Goal: Transaction & Acquisition: Purchase product/service

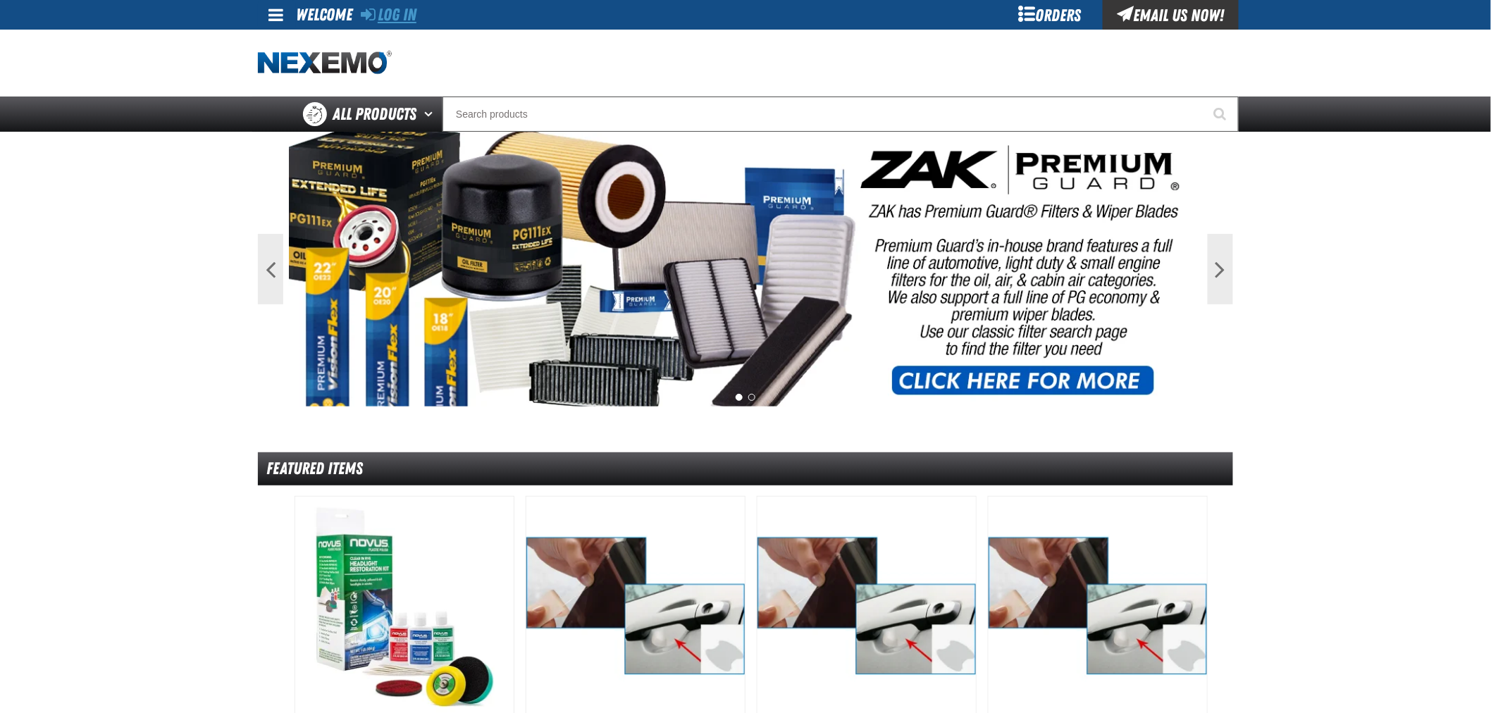
click at [391, 15] on link "Log In" at bounding box center [389, 15] width 56 height 20
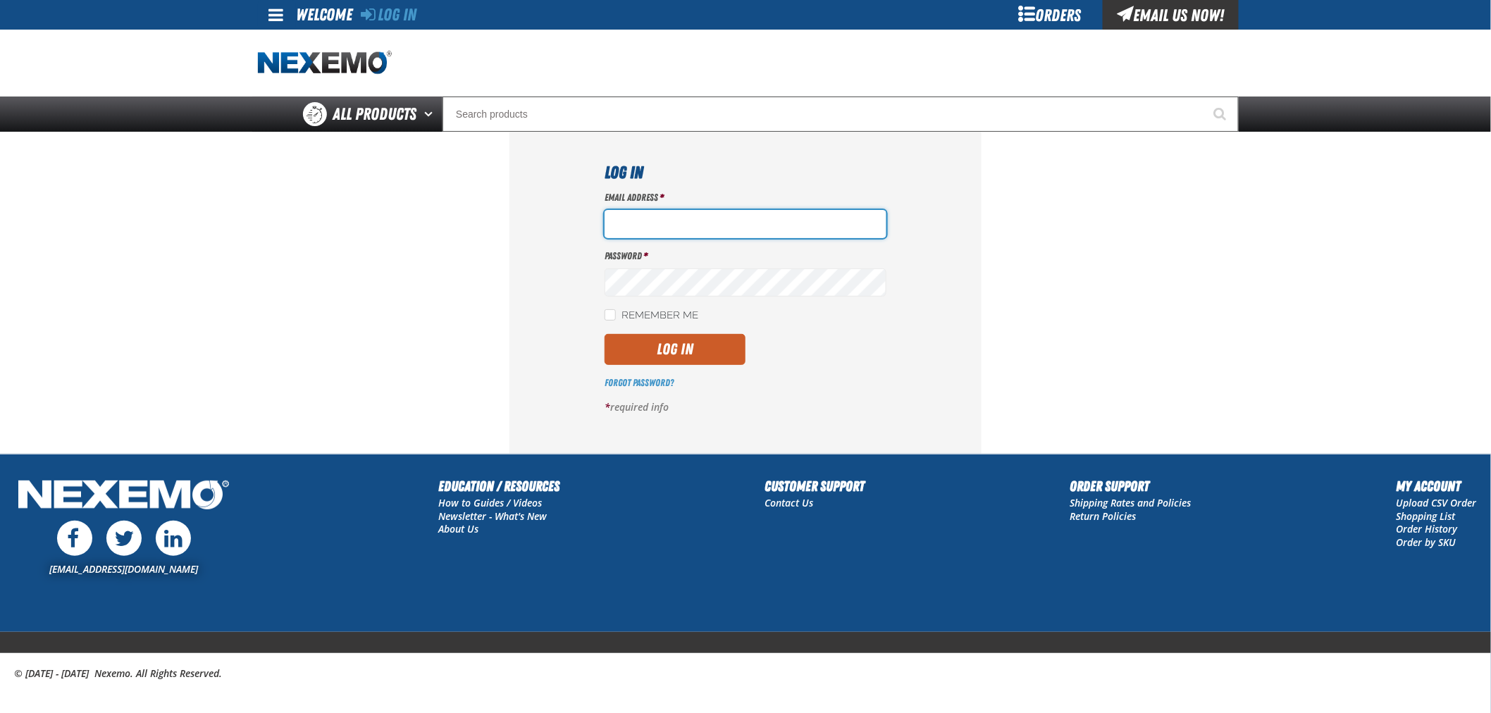
type input "[EMAIL_ADDRESS][DOMAIN_NAME]"
click at [650, 313] on label "Remember Me" at bounding box center [652, 315] width 94 height 13
click at [616, 313] on input "Remember Me" at bounding box center [610, 314] width 11 height 11
checkbox input "true"
click at [665, 348] on button "Log In" at bounding box center [675, 349] width 141 height 31
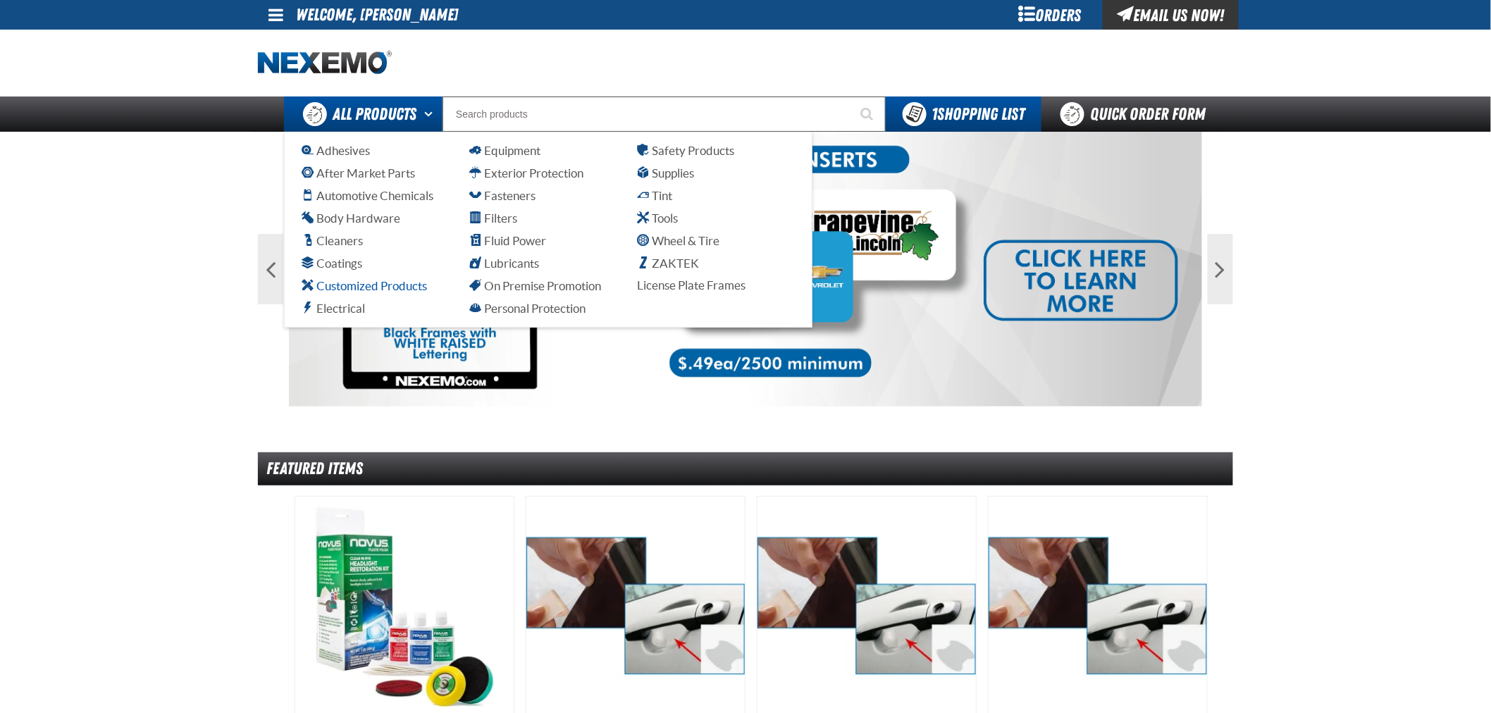
click at [368, 283] on span "Customized Products" at bounding box center [364, 285] width 125 height 13
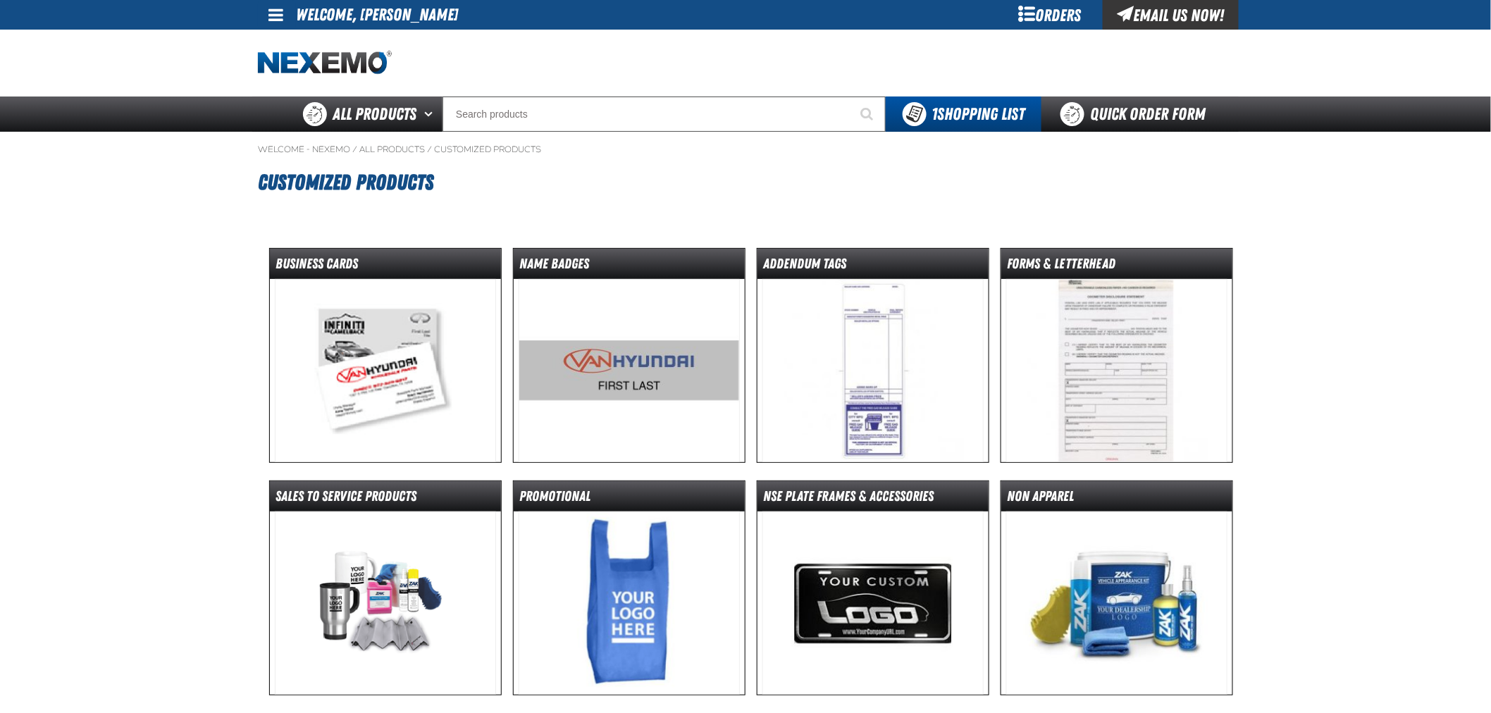
click at [426, 339] on img at bounding box center [386, 370] width 222 height 183
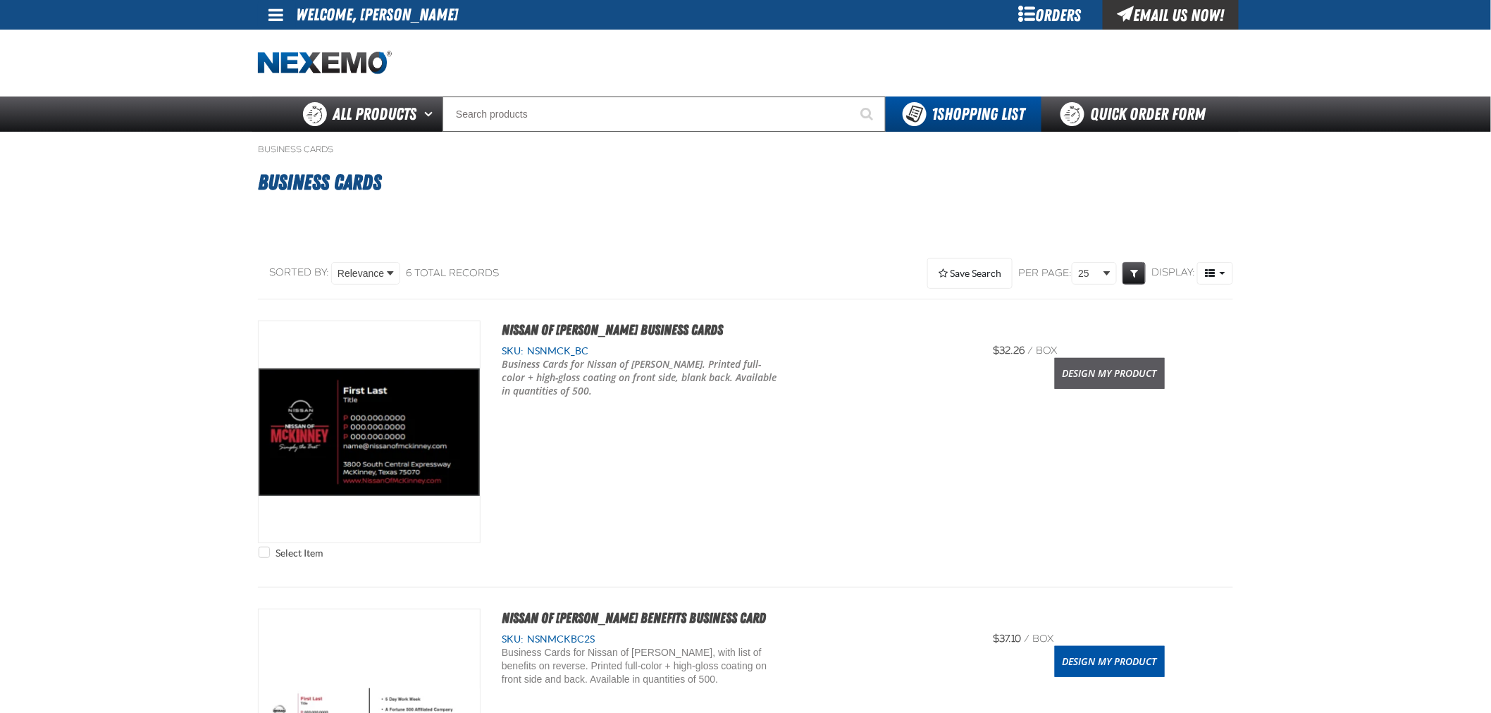
click at [1130, 372] on link "Design My Product" at bounding box center [1110, 373] width 110 height 31
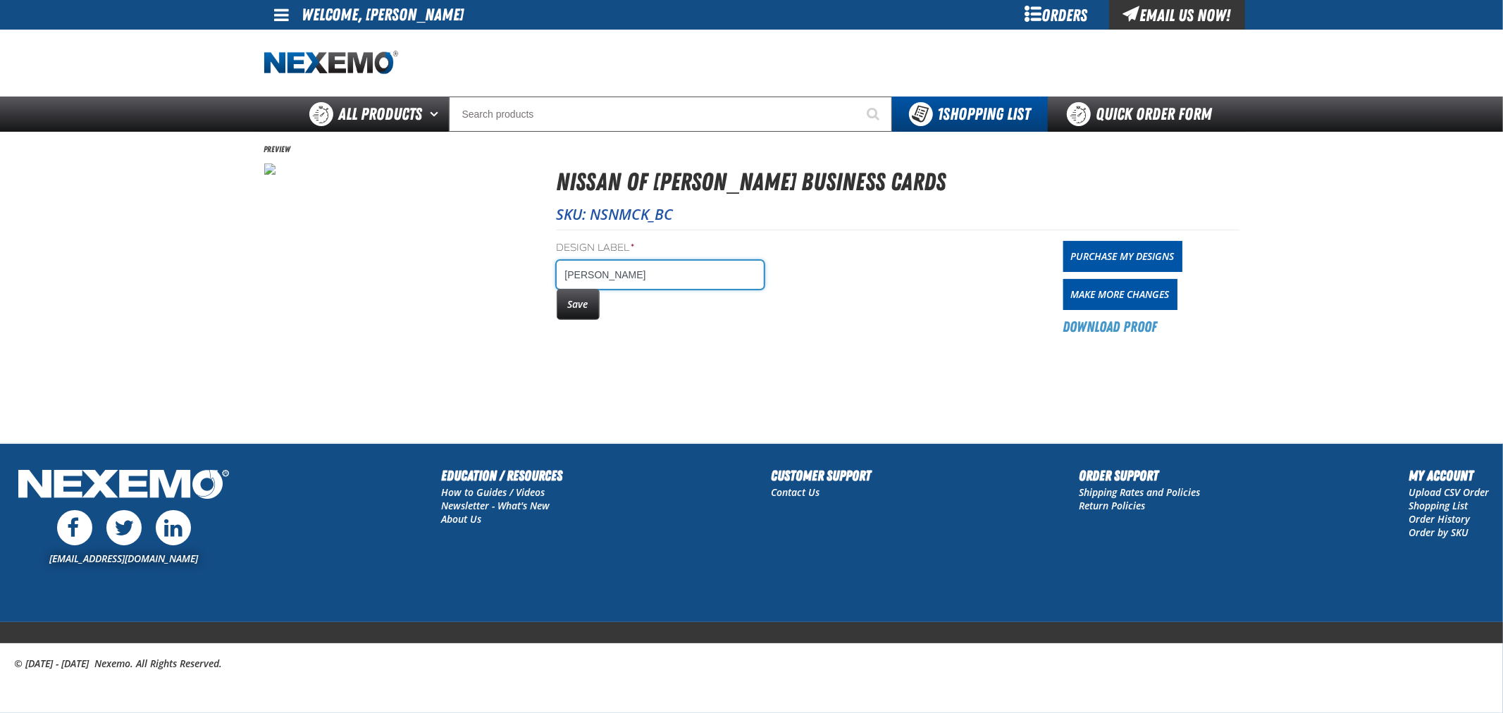
click at [680, 263] on input "[PERSON_NAME]" at bounding box center [660, 275] width 207 height 28
type input "[PERSON_NAME] -N/C Sales"
click at [581, 306] on button "Save" at bounding box center [578, 304] width 43 height 31
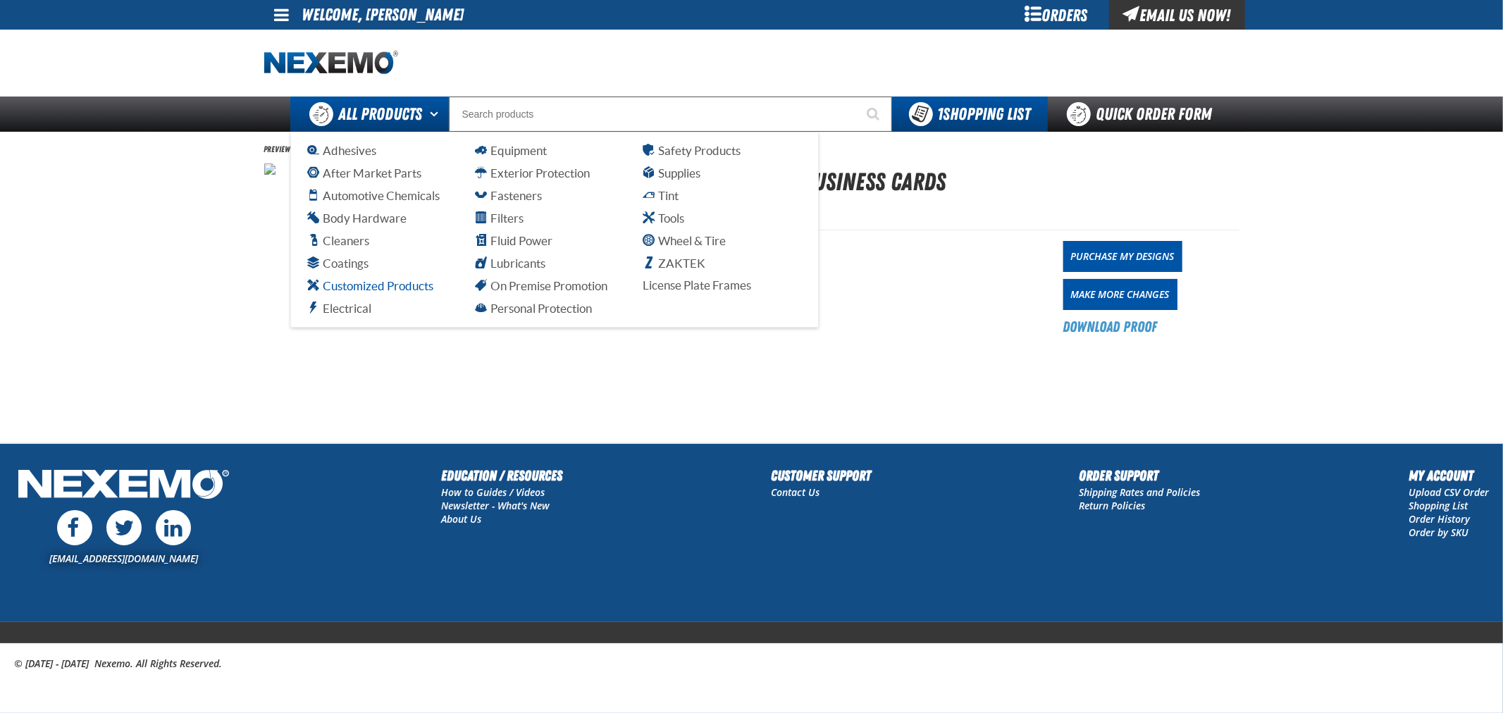
click at [354, 285] on span "Customized Products" at bounding box center [370, 285] width 125 height 13
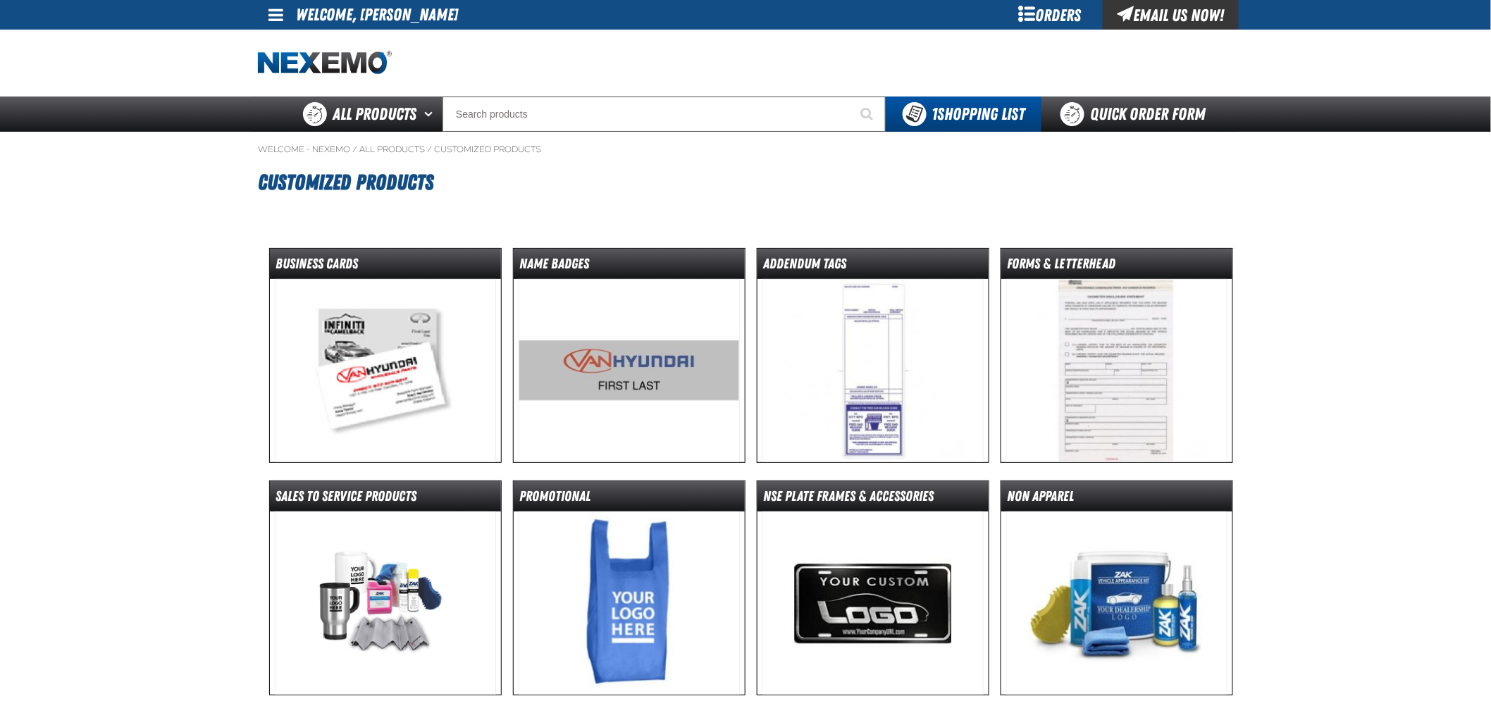
click at [360, 335] on img at bounding box center [386, 370] width 222 height 183
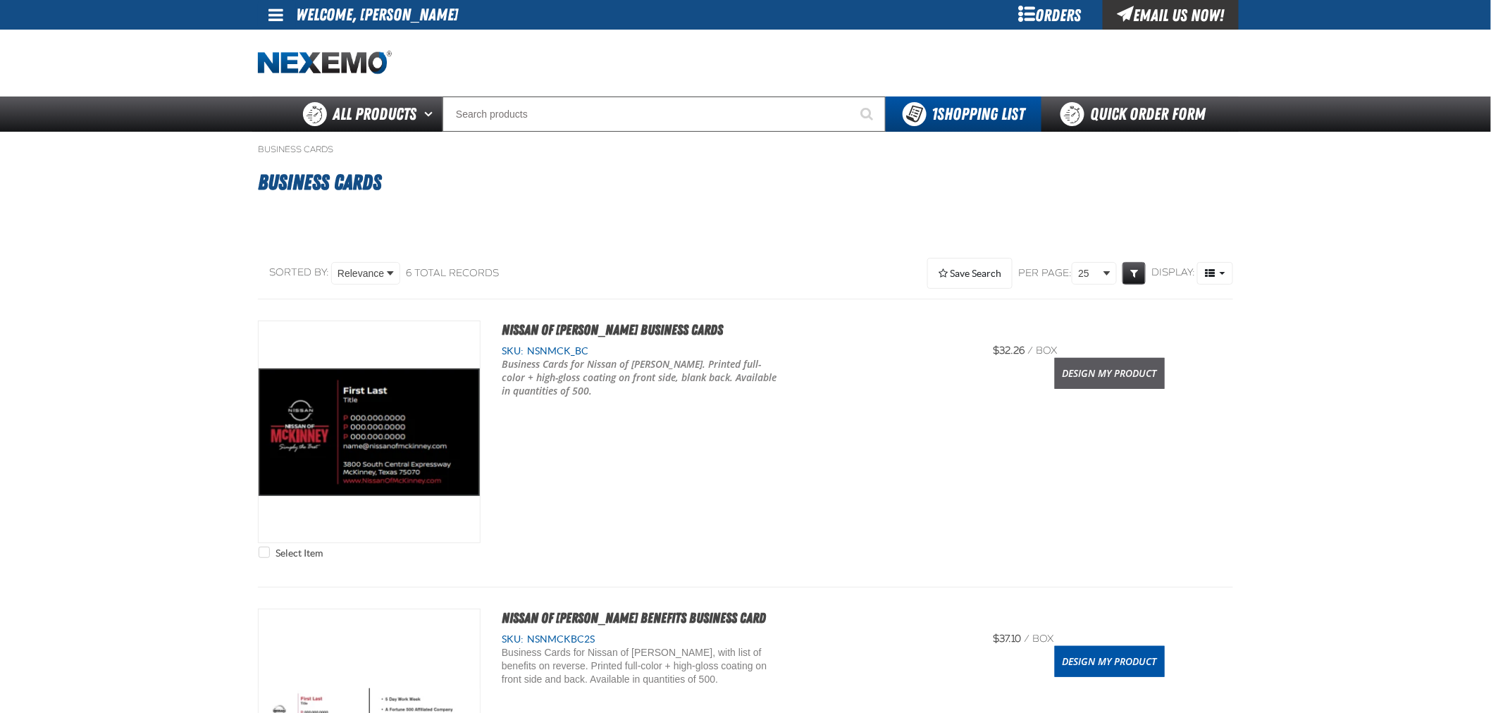
click at [1088, 366] on link "Design My Product" at bounding box center [1110, 373] width 110 height 31
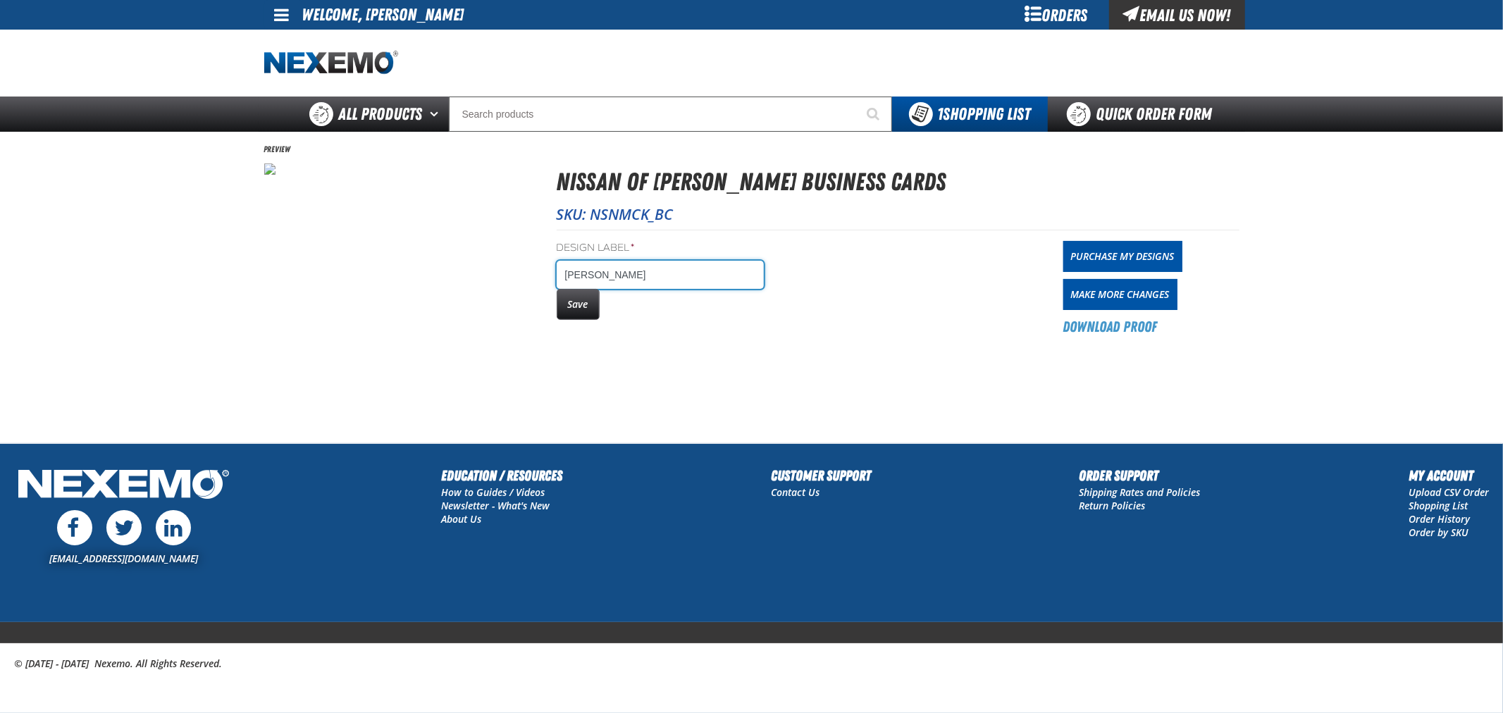
click at [639, 275] on input "[PERSON_NAME]" at bounding box center [660, 275] width 207 height 28
type input "[PERSON_NAME] -N/C Sales"
click at [584, 301] on button "Save" at bounding box center [578, 304] width 43 height 31
click at [1097, 259] on link "Purchase My Designs" at bounding box center [1122, 256] width 119 height 31
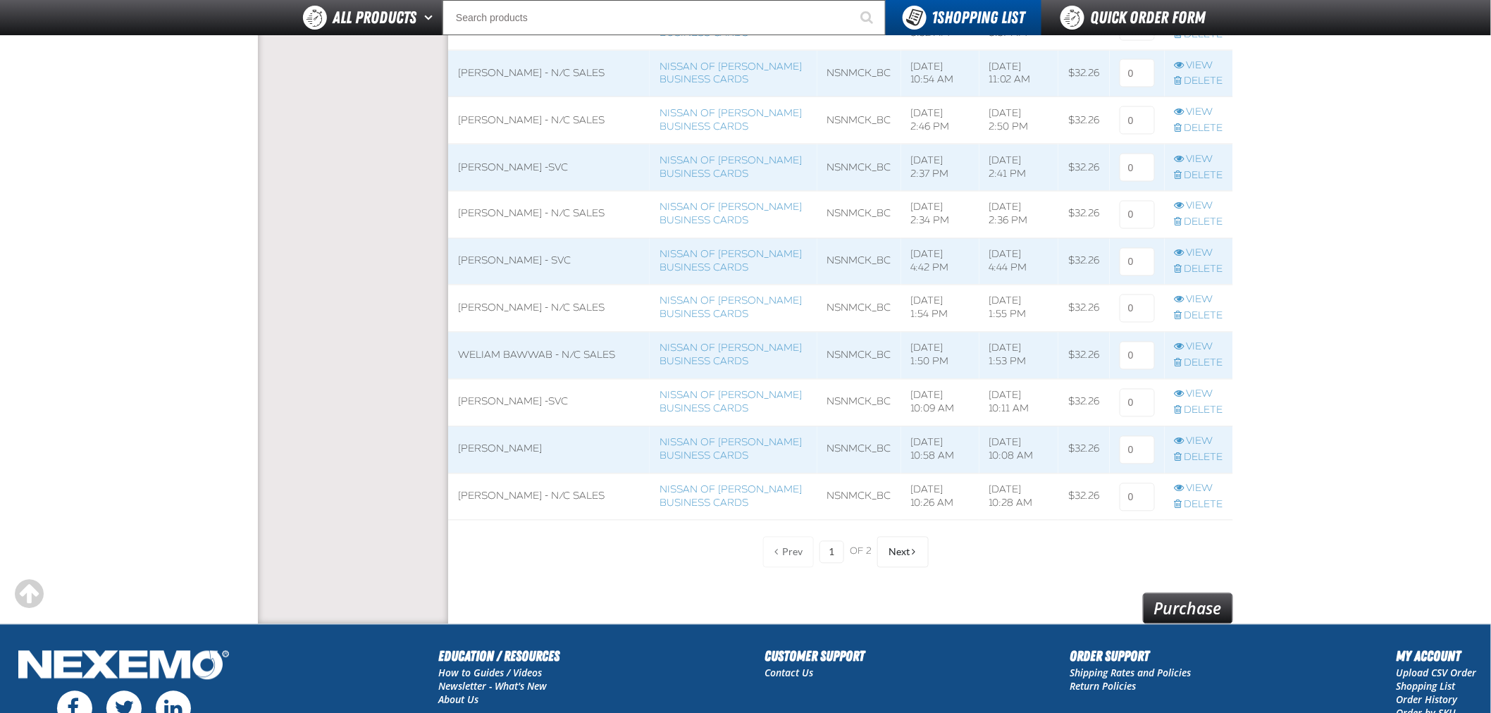
scroll to position [939, 0]
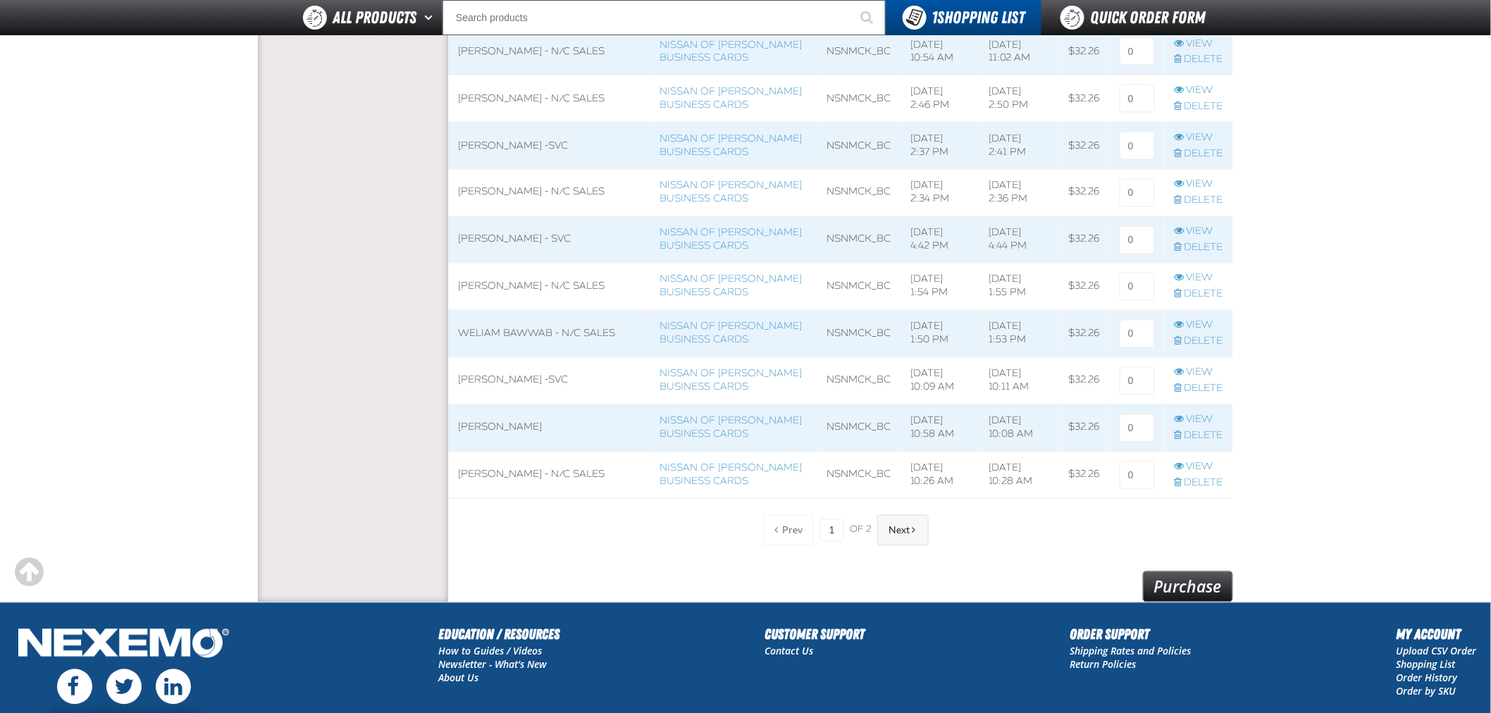
click at [906, 525] on span "Next" at bounding box center [899, 530] width 21 height 11
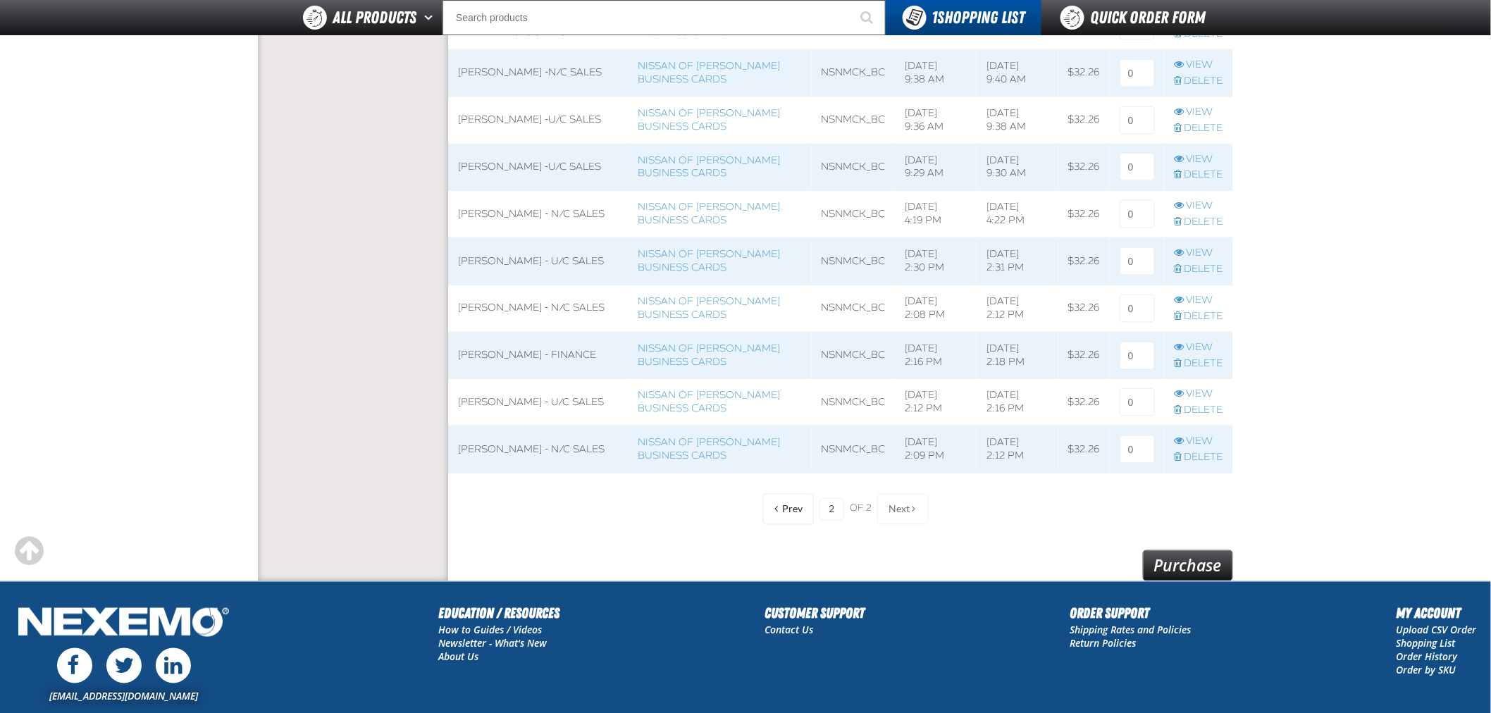
scroll to position [665, 0]
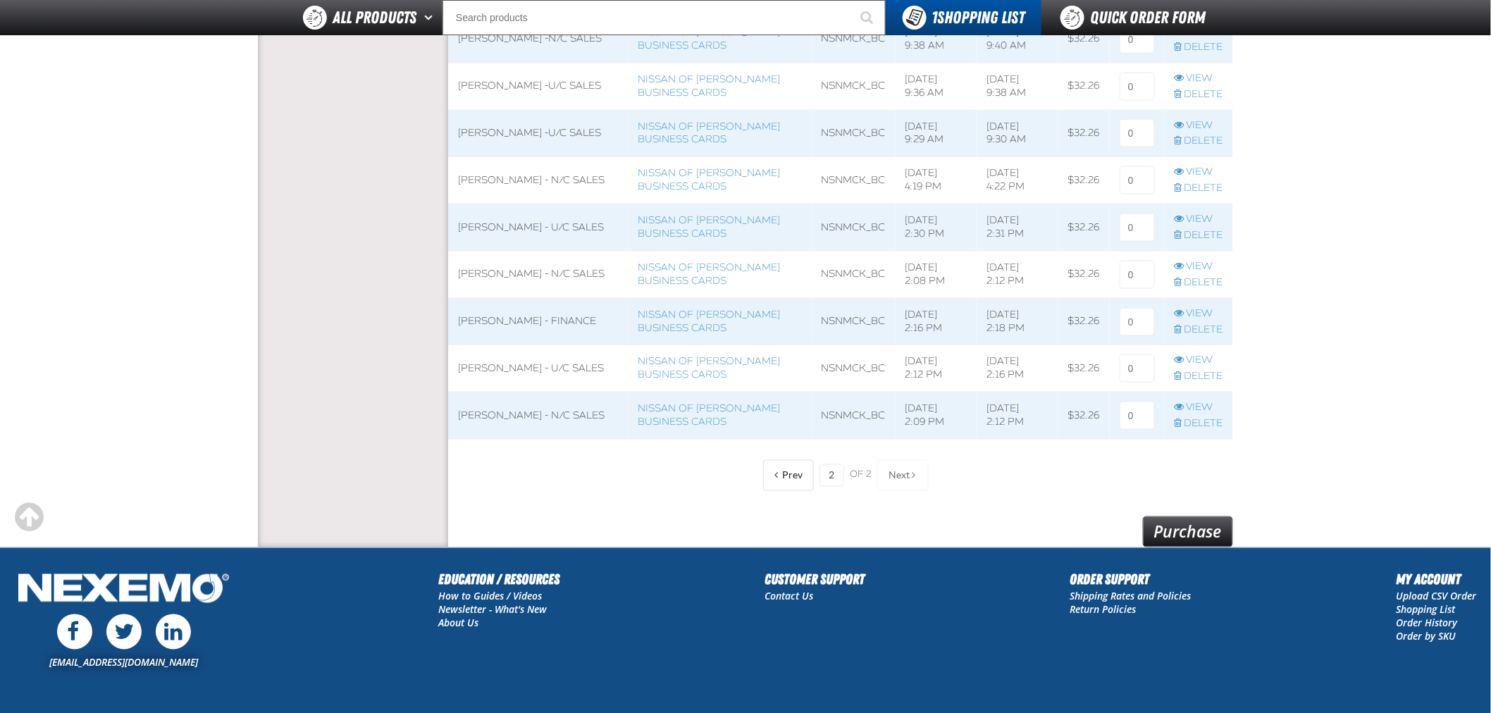
drag, startPoint x: 805, startPoint y: 475, endPoint x: 807, endPoint y: 495, distance: 19.8
click at [804, 475] on button "Prev" at bounding box center [788, 475] width 51 height 31
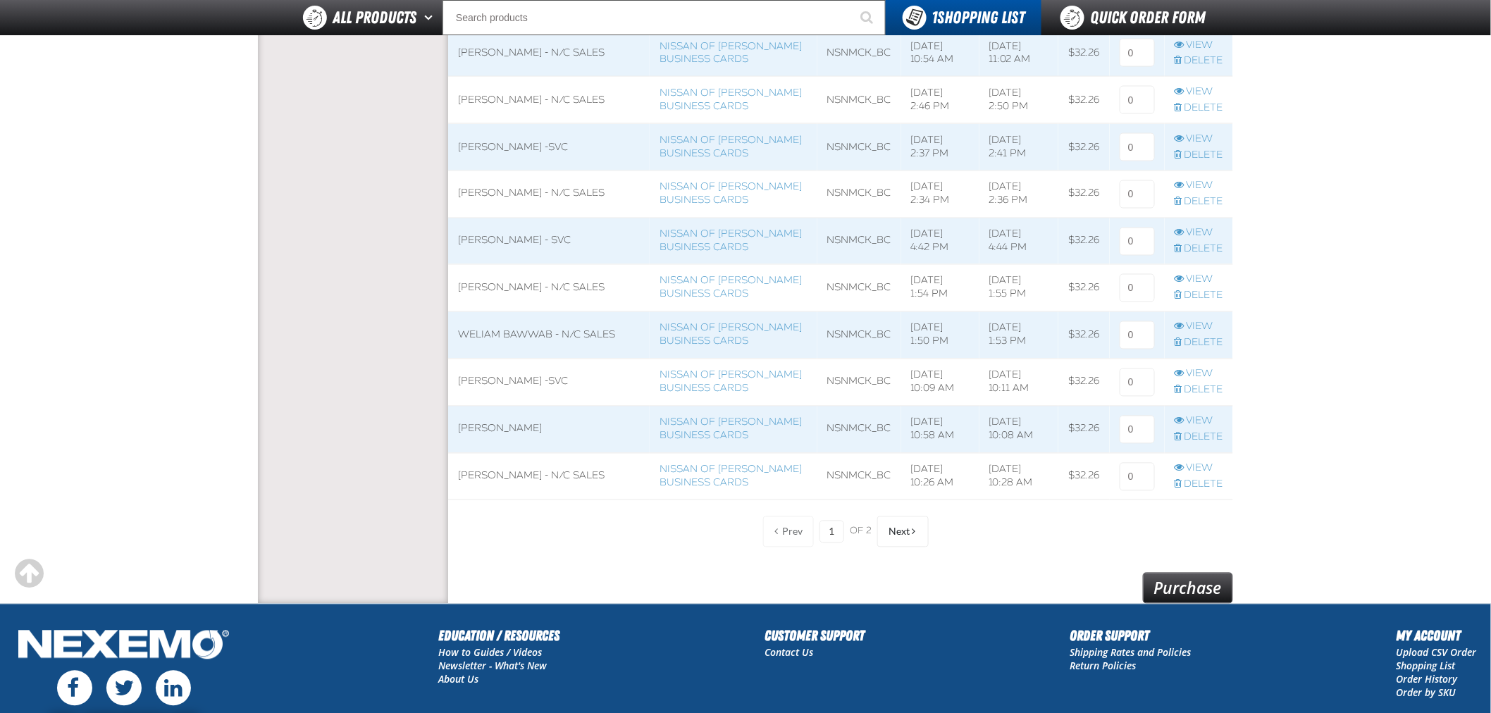
scroll to position [951, 0]
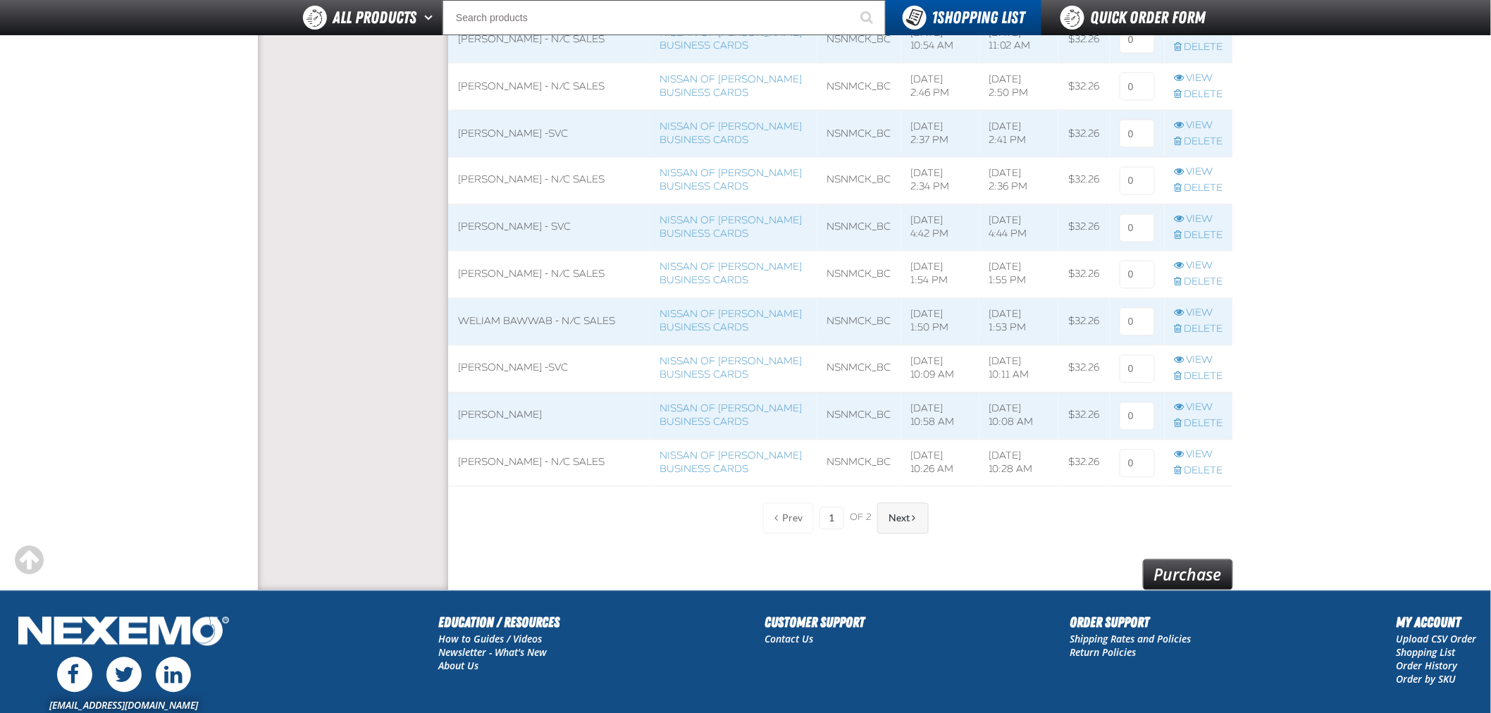
click at [889, 517] on span "Next" at bounding box center [899, 518] width 21 height 11
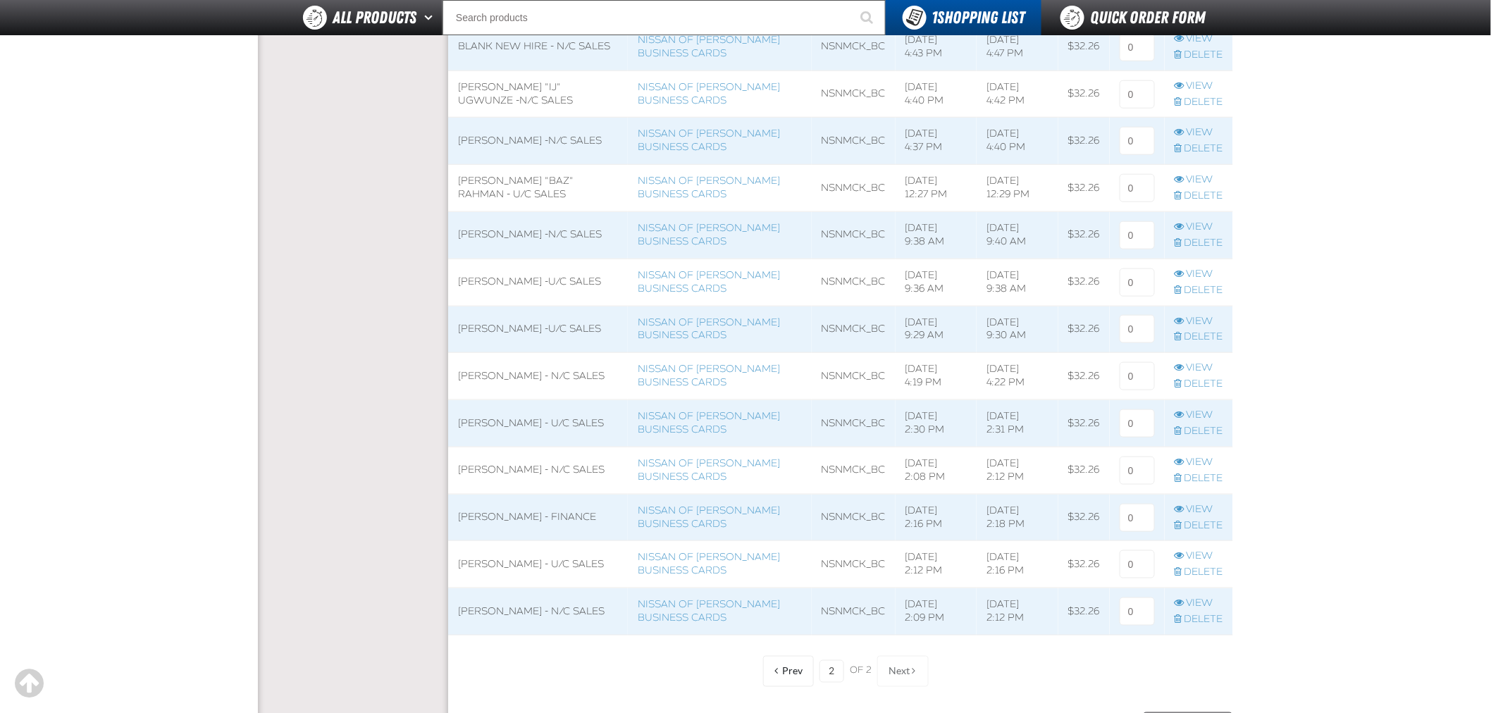
scroll to position [469, 0]
click at [778, 671] on span at bounding box center [777, 671] width 4 height 10
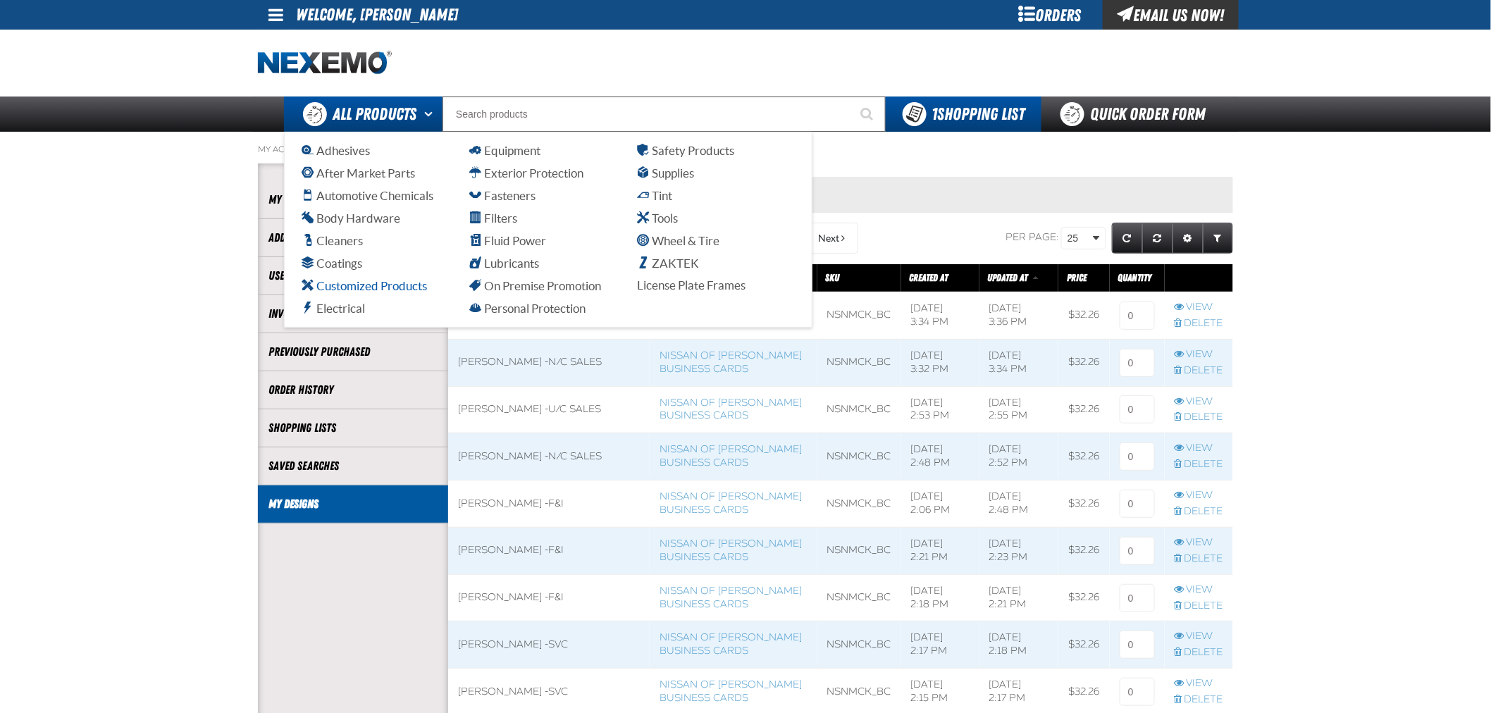
click at [358, 286] on span "Customized Products" at bounding box center [364, 285] width 125 height 13
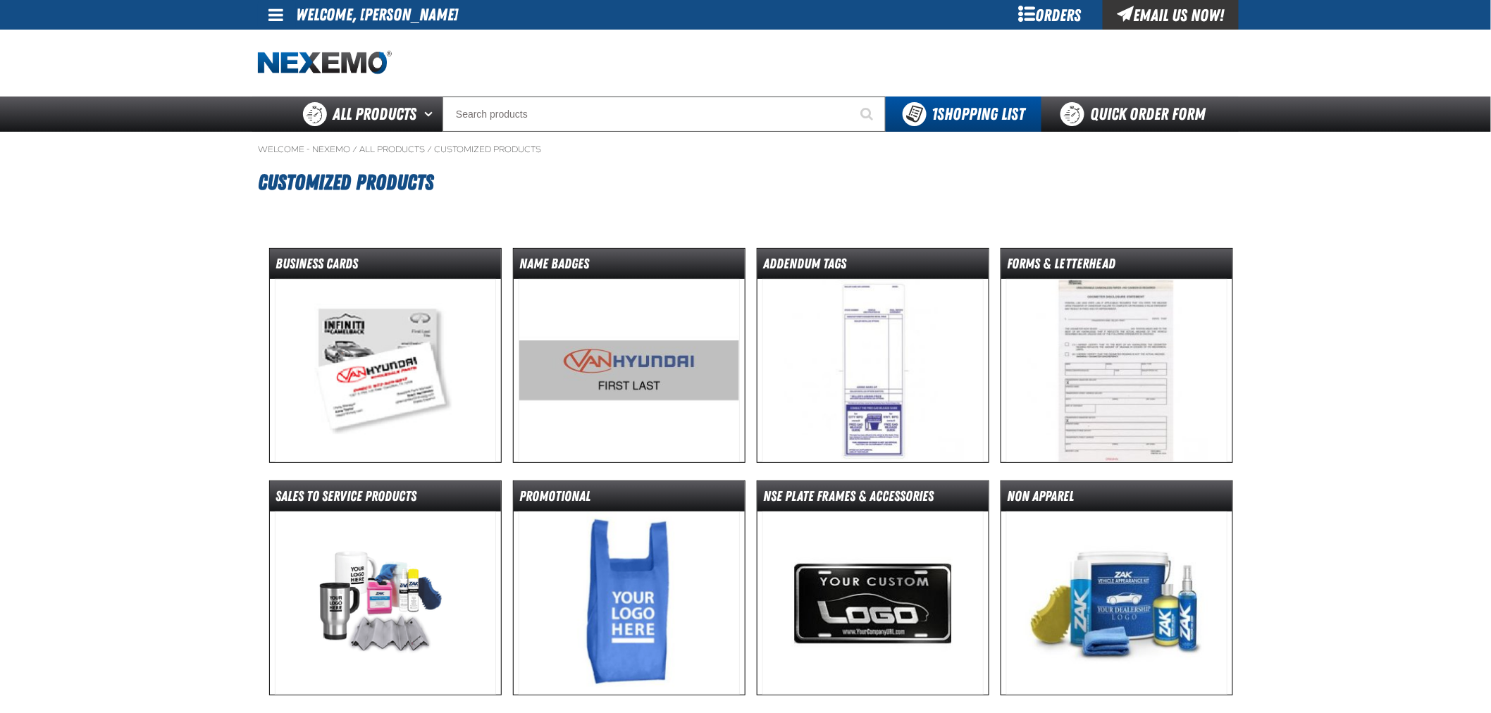
click at [386, 358] on img at bounding box center [386, 370] width 222 height 183
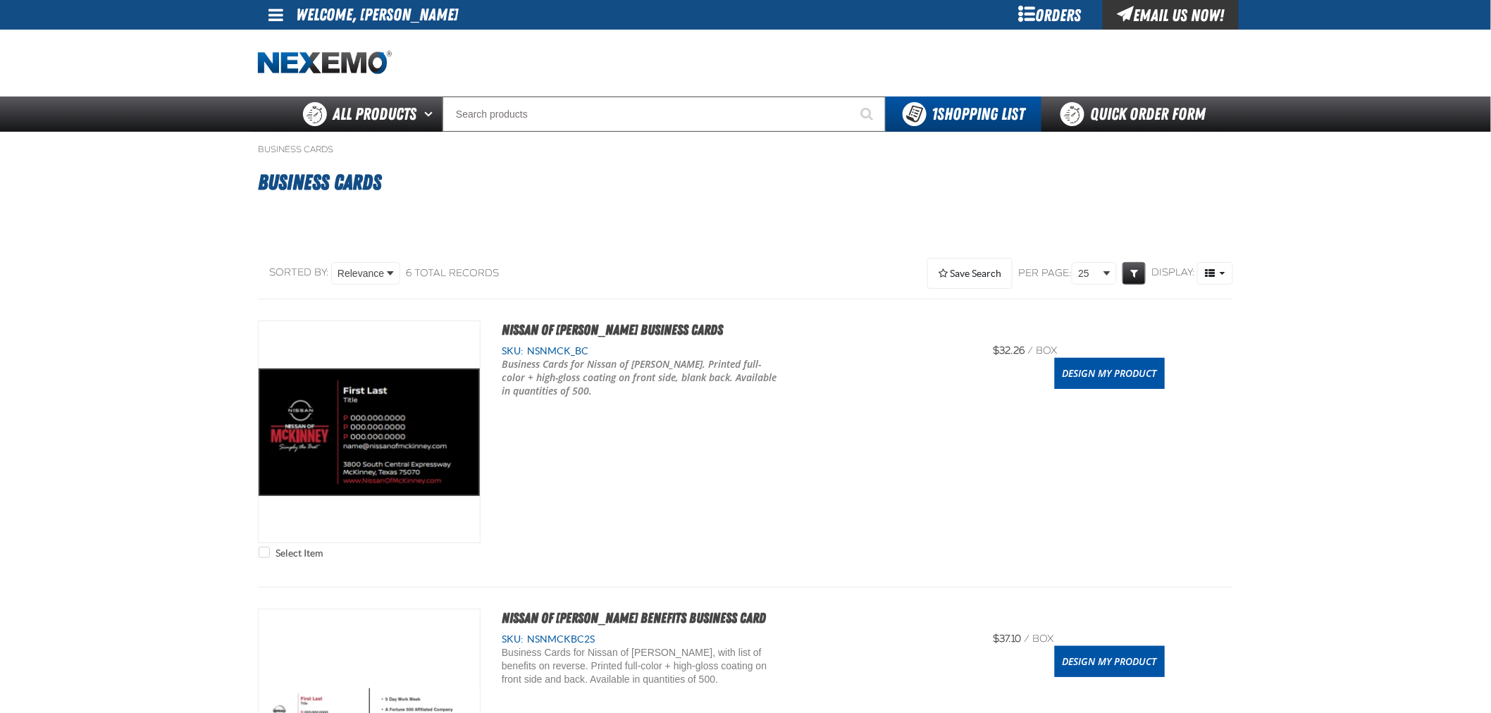
drag, startPoint x: 1099, startPoint y: 372, endPoint x: 1098, endPoint y: 390, distance: 17.7
click at [1100, 372] on link "Design My Product" at bounding box center [1110, 373] width 110 height 31
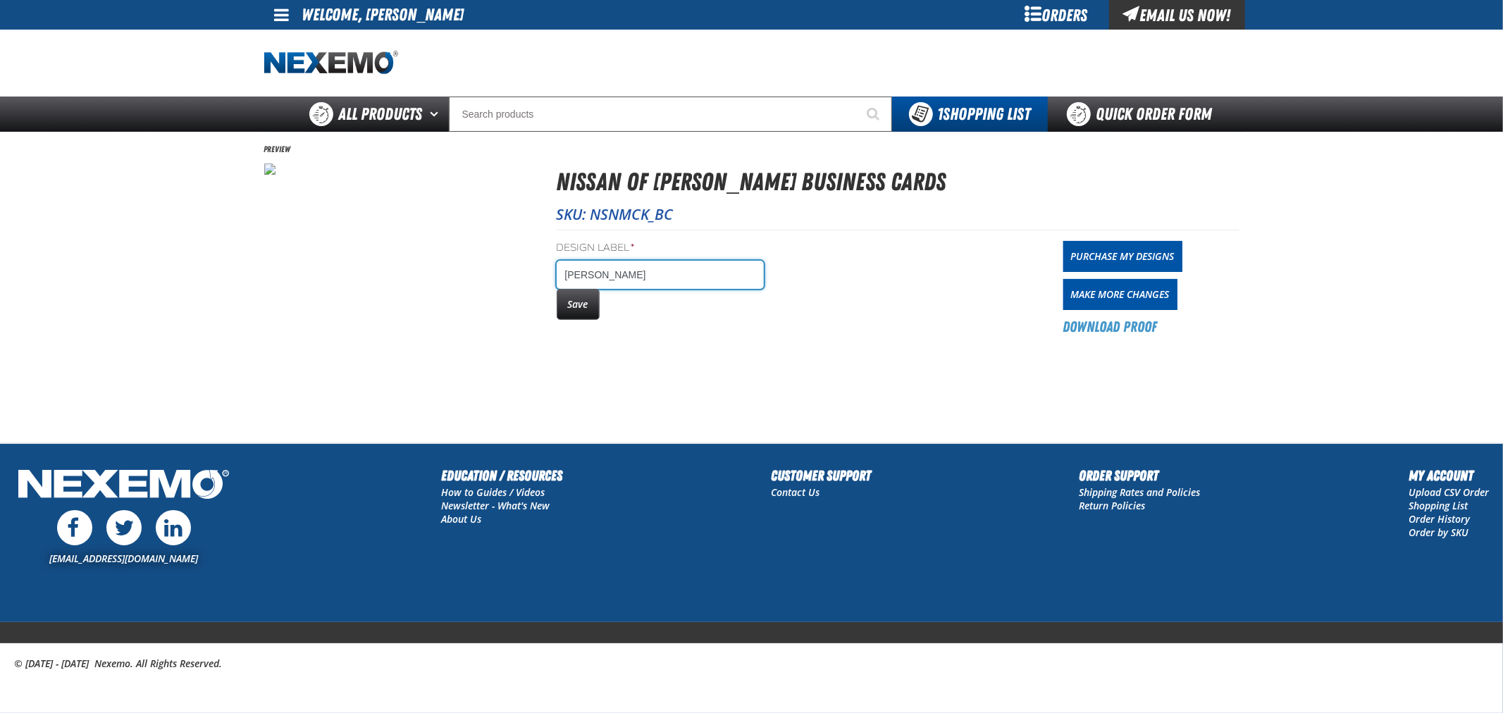
click at [679, 280] on input "Michael D. Riffe" at bounding box center [660, 275] width 207 height 28
type input "Michael D. Riffe -SVC"
click at [575, 303] on button "Save" at bounding box center [578, 304] width 43 height 31
click at [1105, 249] on link "Purchase My Designs" at bounding box center [1122, 256] width 119 height 31
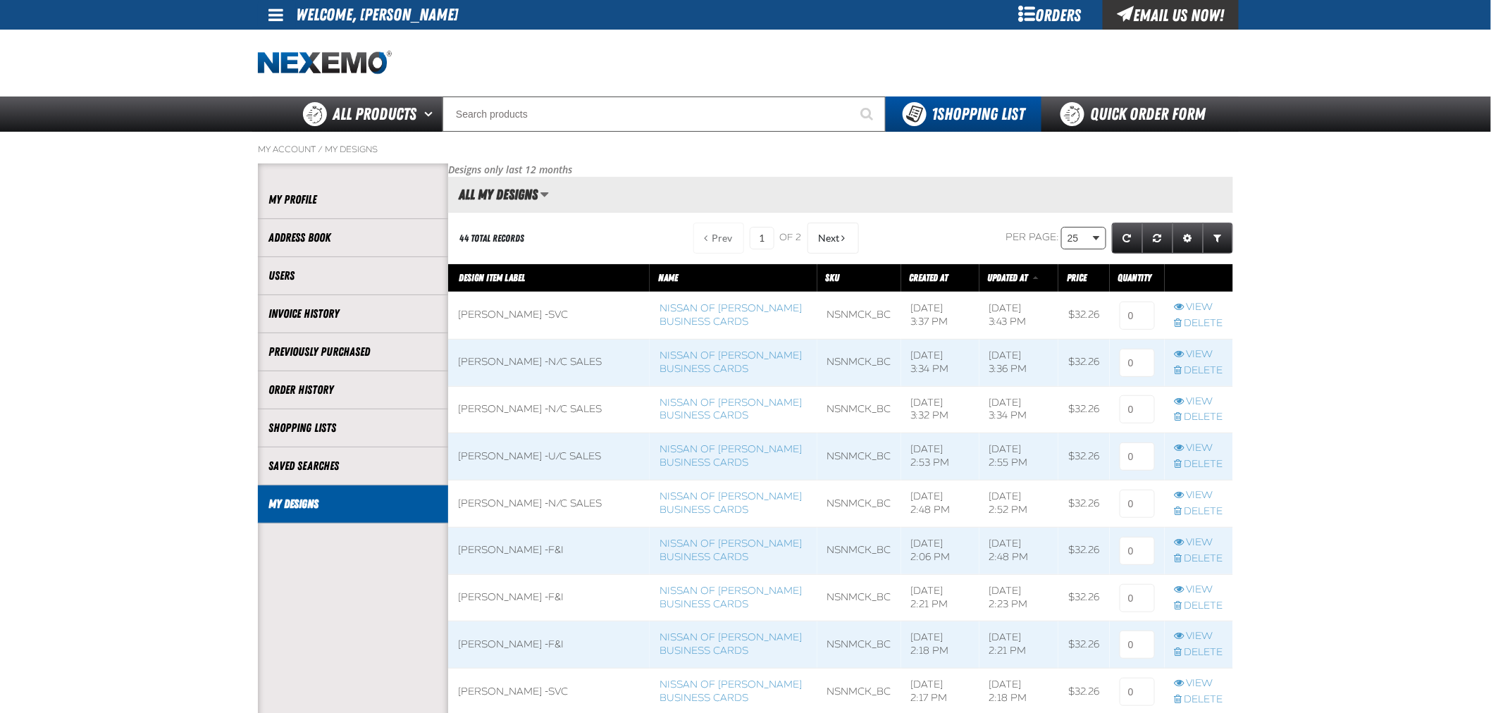
scroll to position [1, 1]
click at [1125, 311] on input at bounding box center [1137, 316] width 35 height 28
type input "1"
click at [1126, 357] on input at bounding box center [1137, 363] width 35 height 28
type input "1"
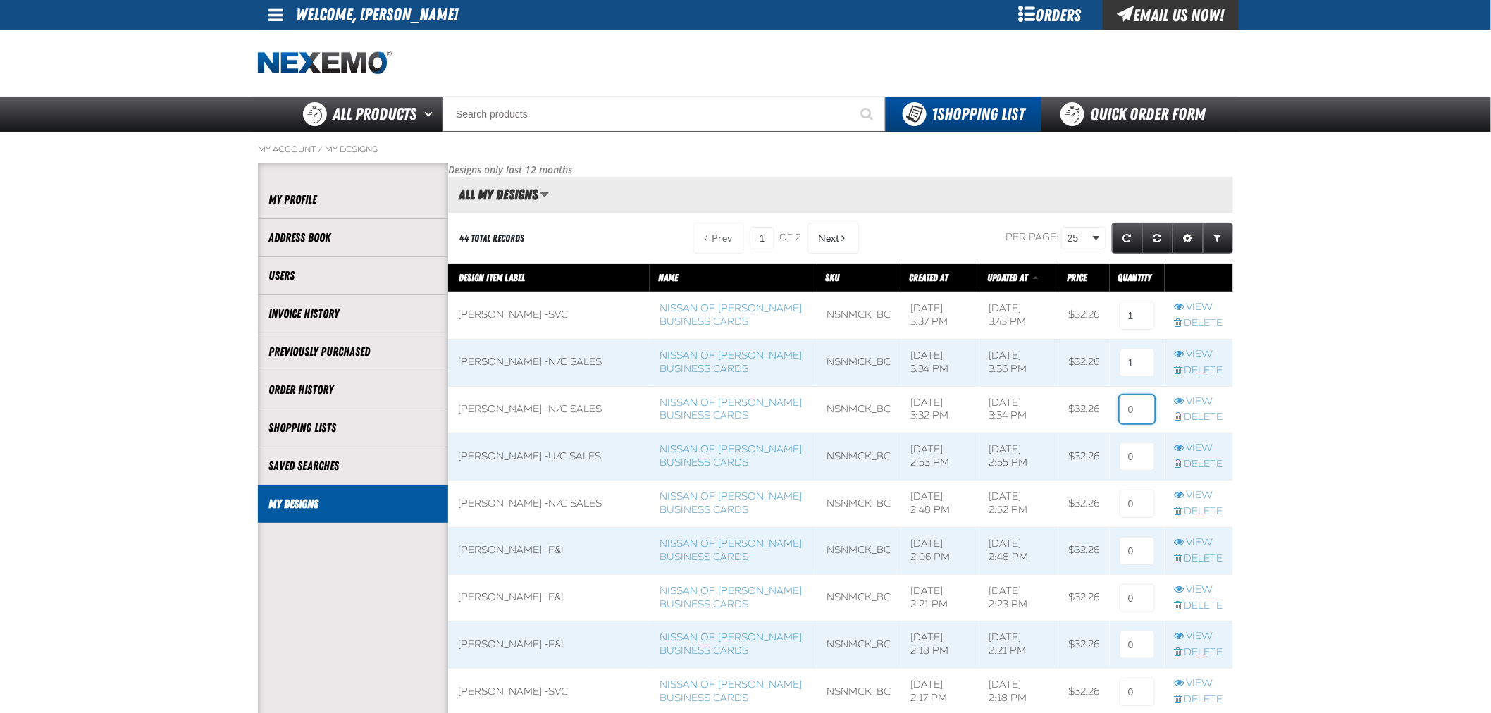
drag, startPoint x: 1129, startPoint y: 417, endPoint x: 1137, endPoint y: 430, distance: 15.8
click at [1130, 418] on input at bounding box center [1137, 409] width 35 height 28
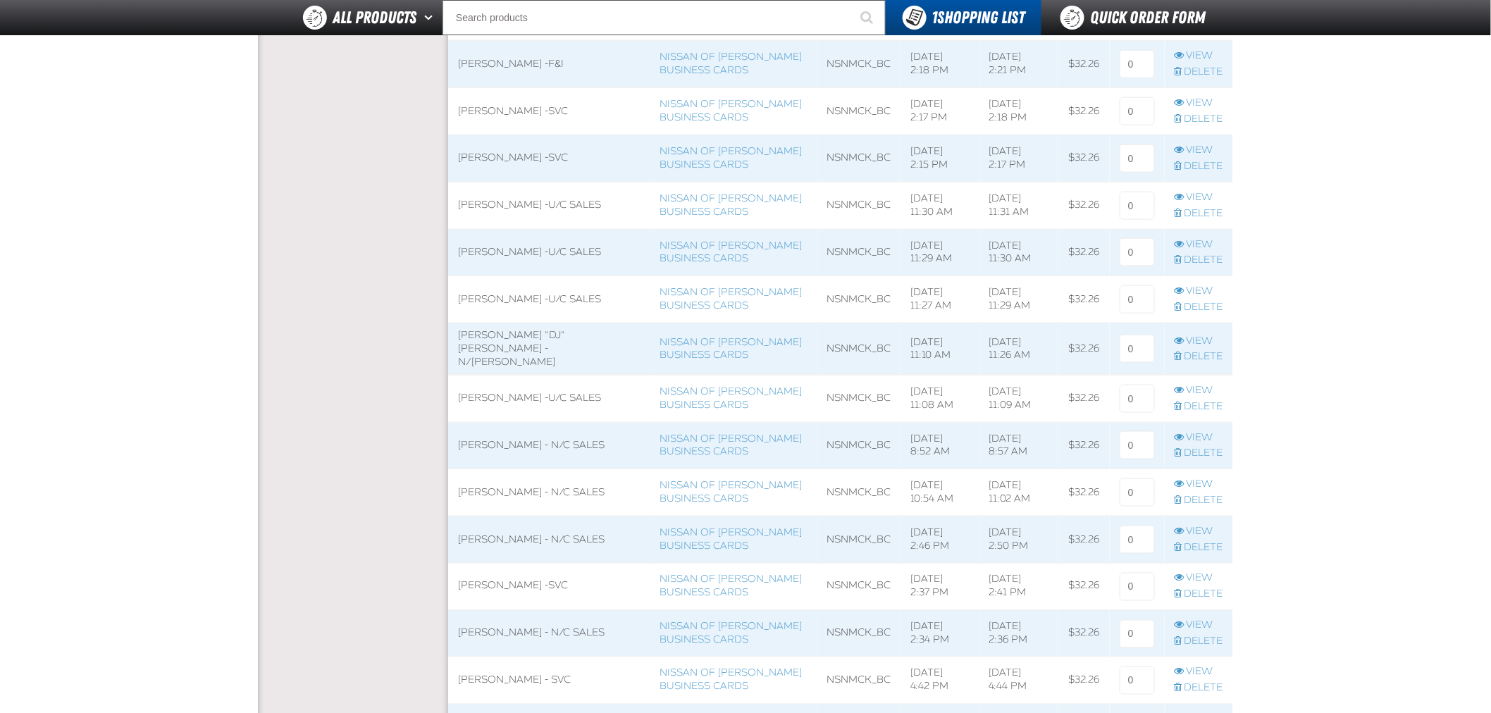
scroll to position [1098, 0]
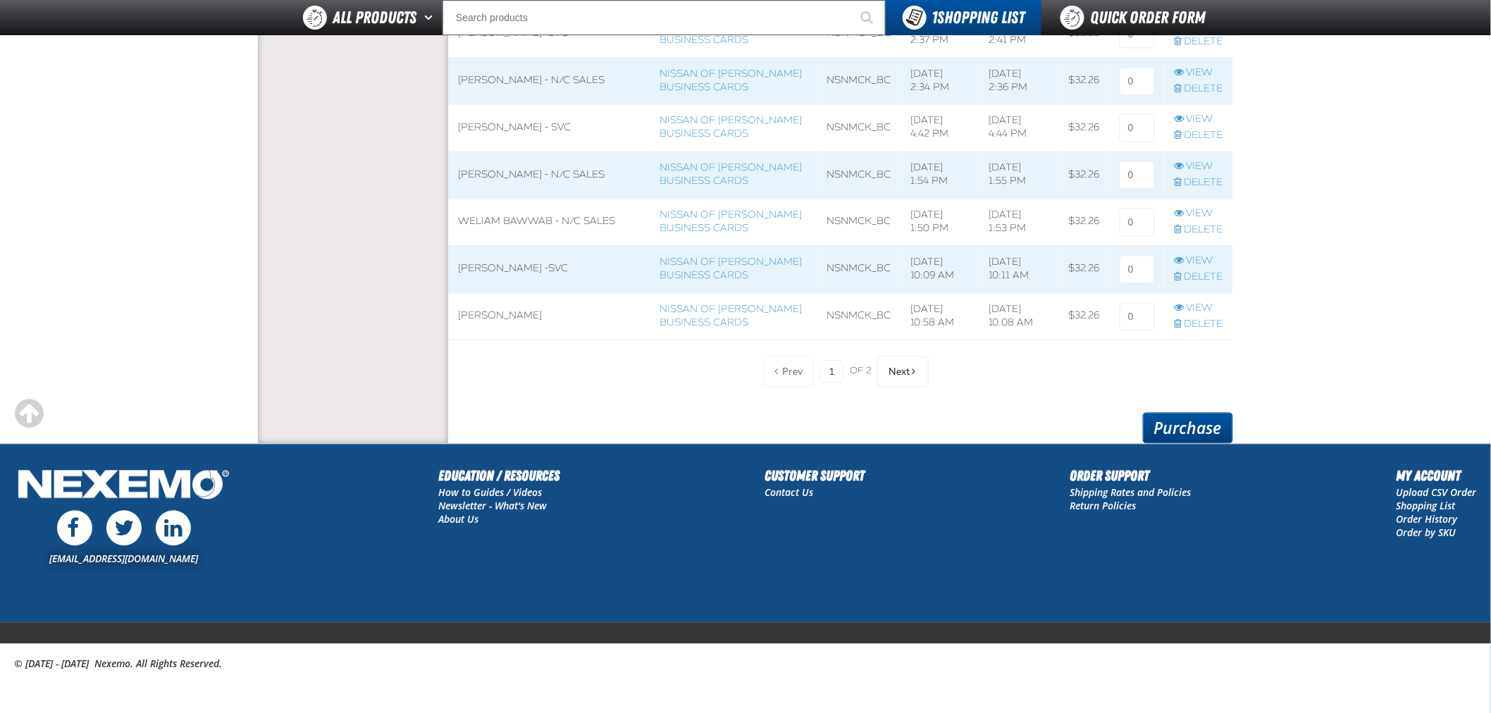
type input "1"
click at [1199, 426] on link "Purchase" at bounding box center [1188, 428] width 90 height 31
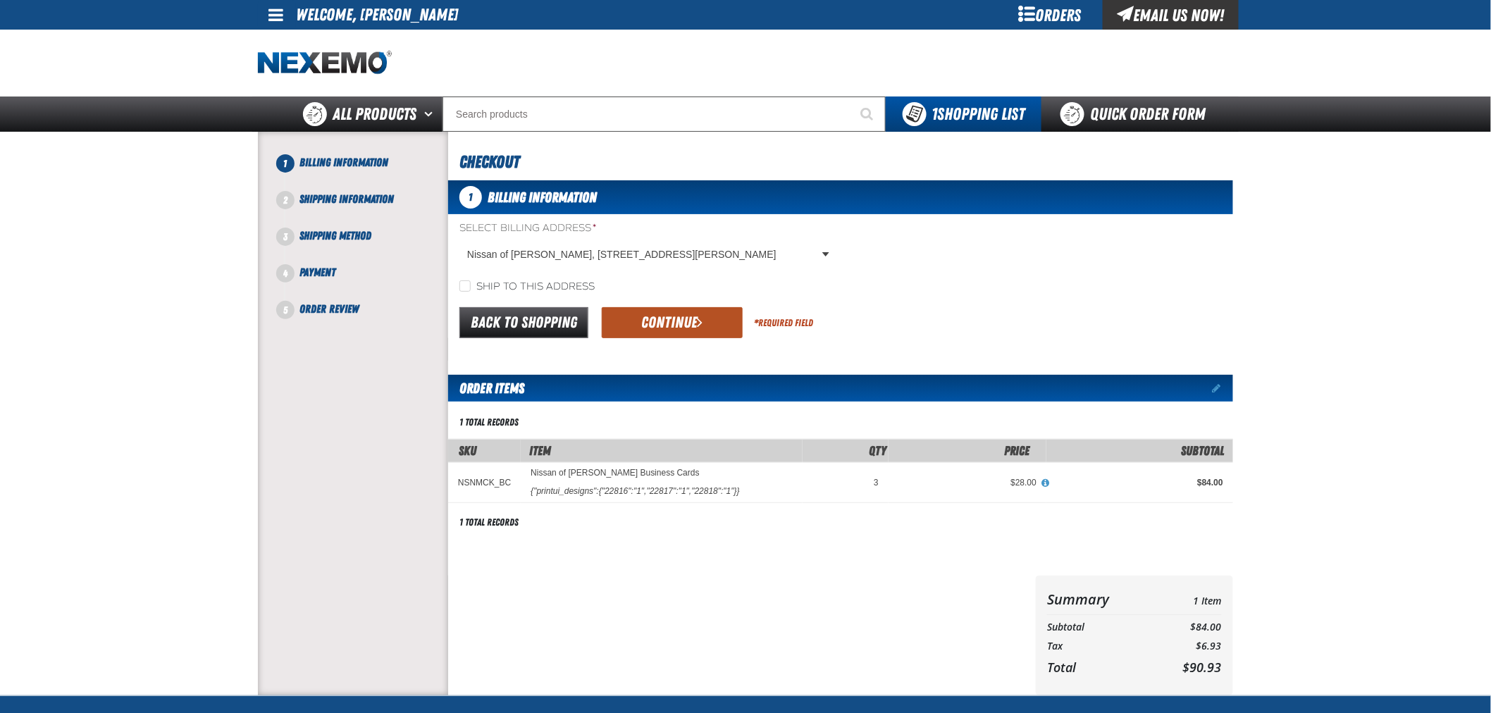
click at [684, 318] on button "Continue" at bounding box center [672, 322] width 141 height 31
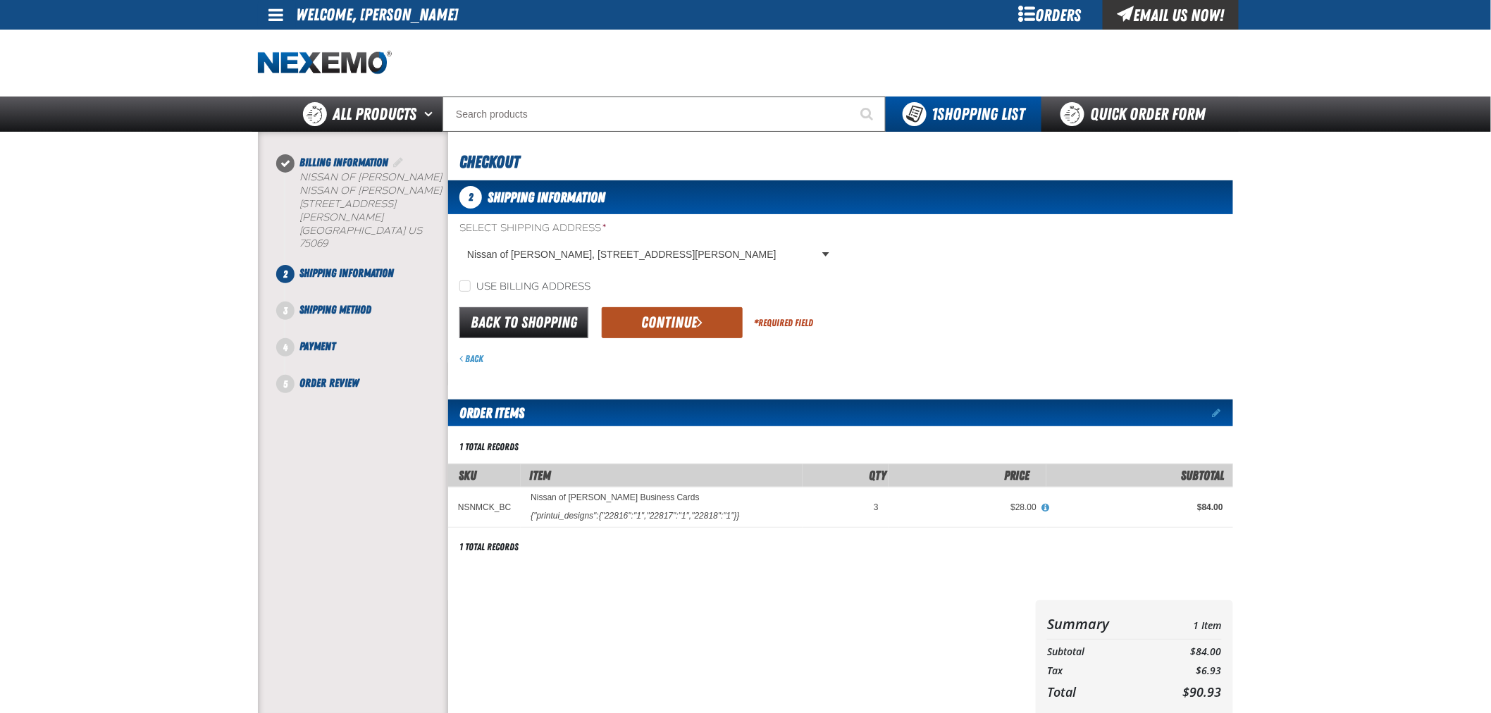
click at [677, 320] on button "Continue" at bounding box center [672, 322] width 141 height 31
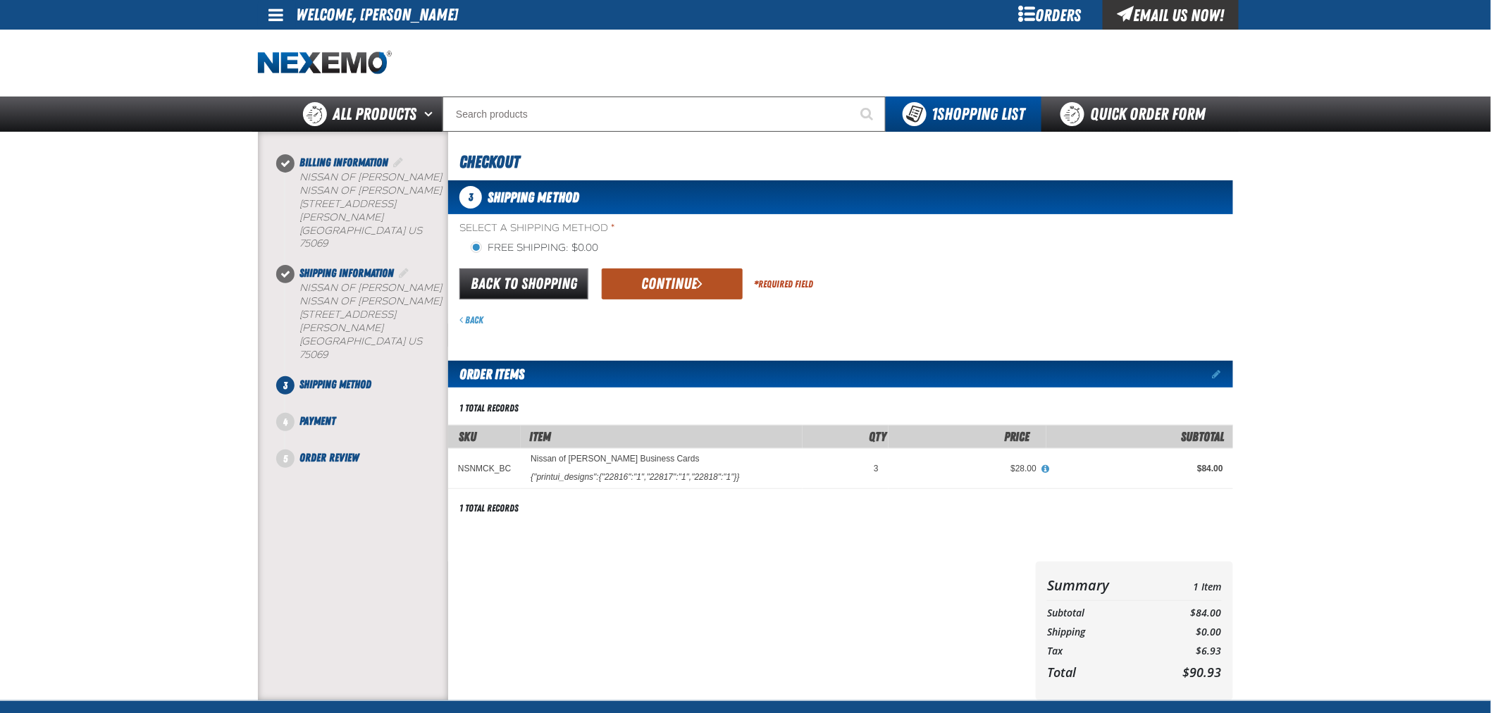
click at [654, 283] on button "Continue" at bounding box center [672, 284] width 141 height 31
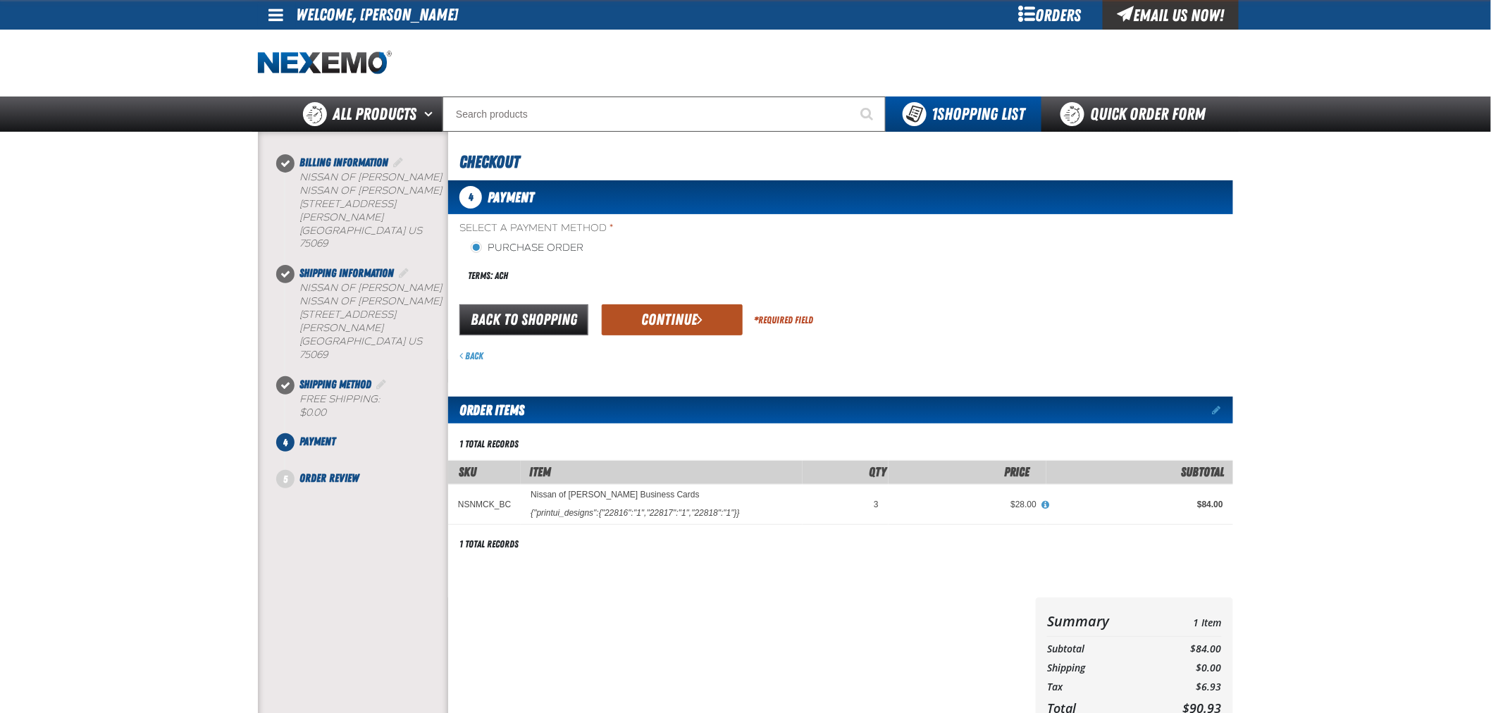
click at [681, 326] on button "Continue" at bounding box center [672, 319] width 141 height 31
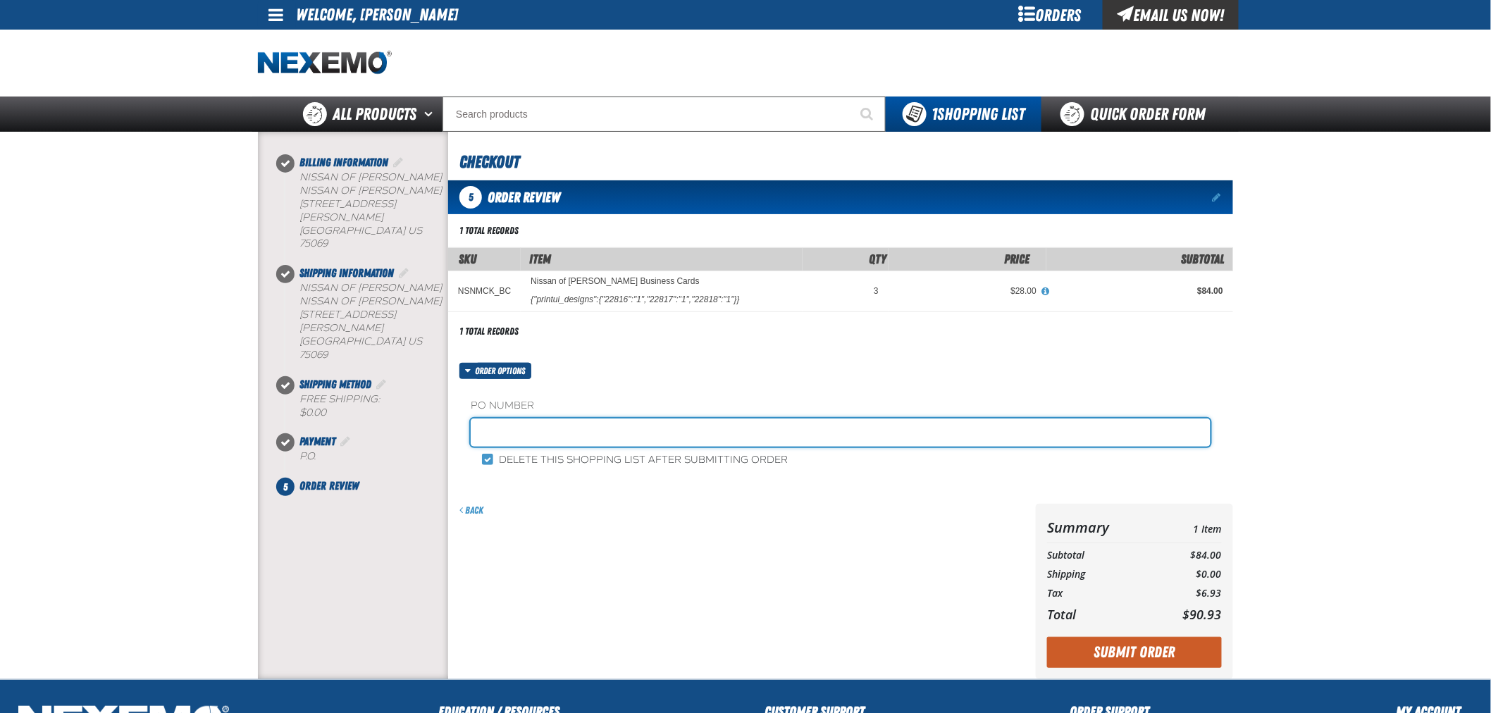
click at [595, 431] on input "text" at bounding box center [841, 433] width 740 height 28
type input "NOM10092025"
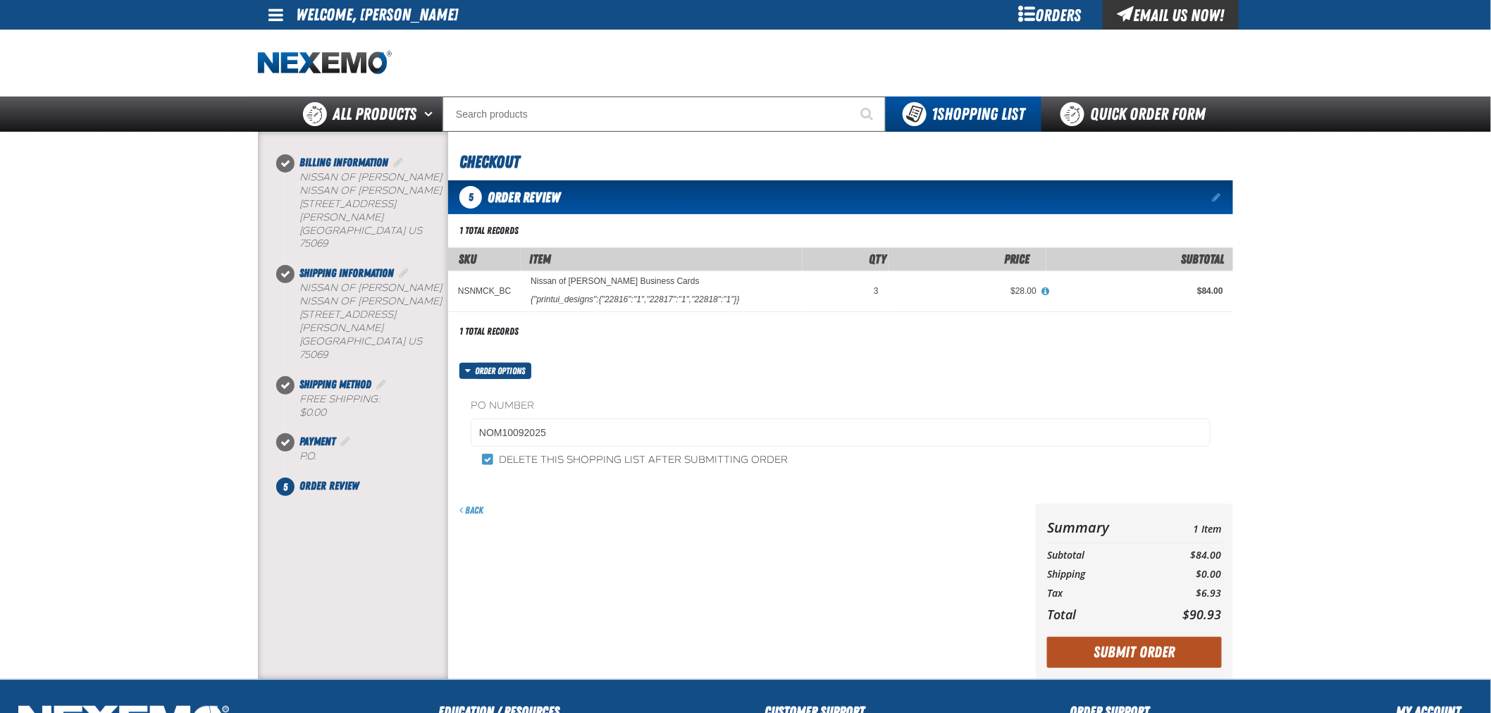
click at [1122, 652] on button "Submit Order" at bounding box center [1134, 652] width 175 height 31
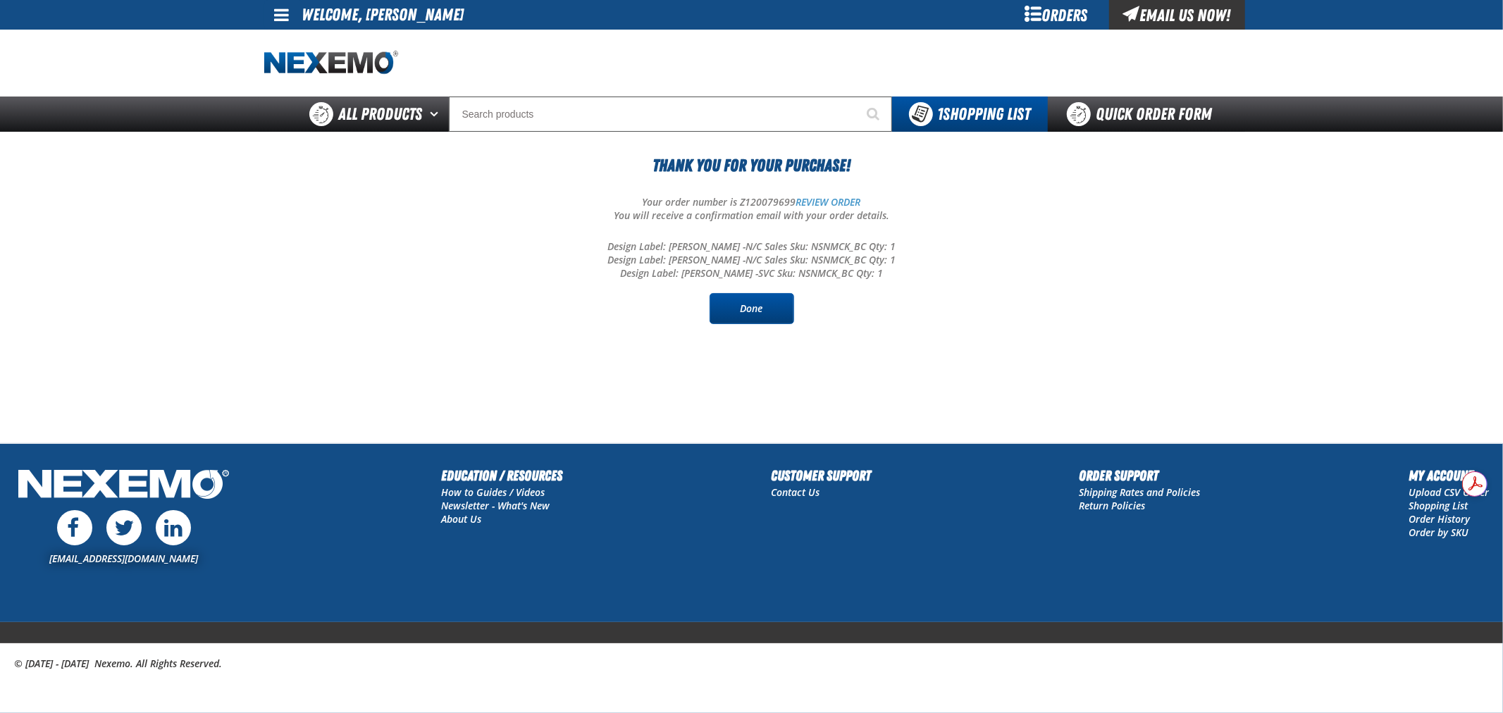
click at [743, 304] on link "Done" at bounding box center [752, 308] width 85 height 31
